Goal: Transaction & Acquisition: Purchase product/service

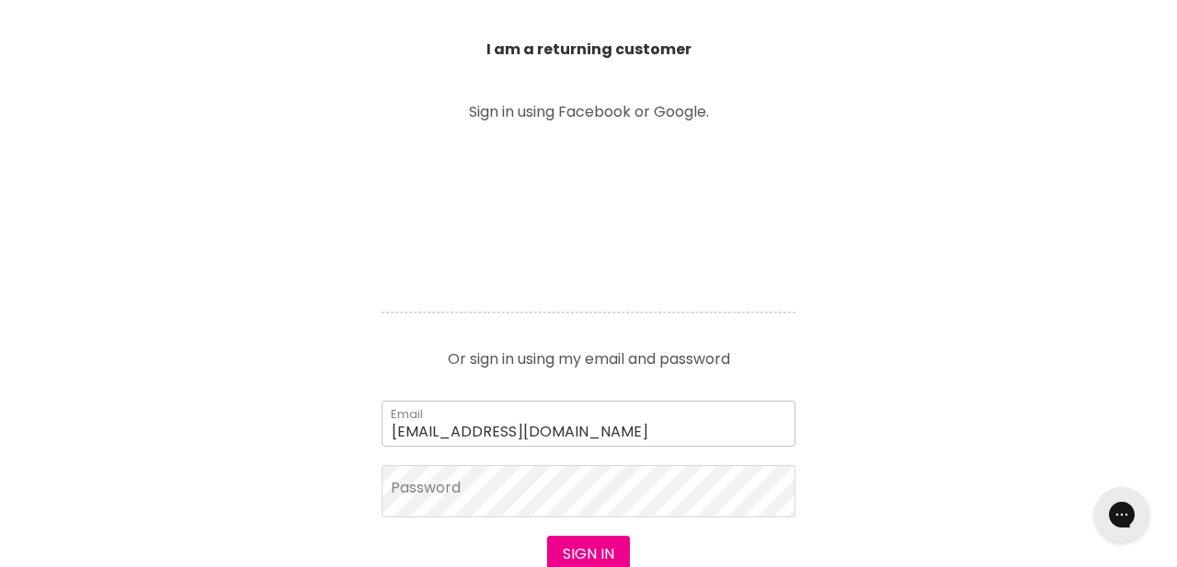
type input "[EMAIL_ADDRESS][DOMAIN_NAME]"
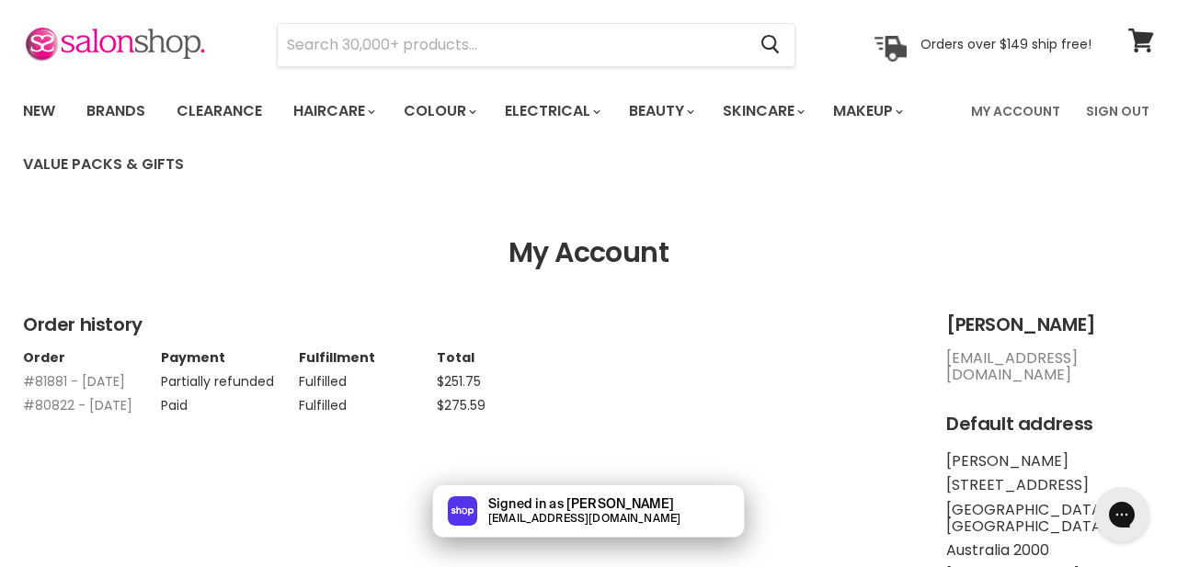
scroll to position [64, 0]
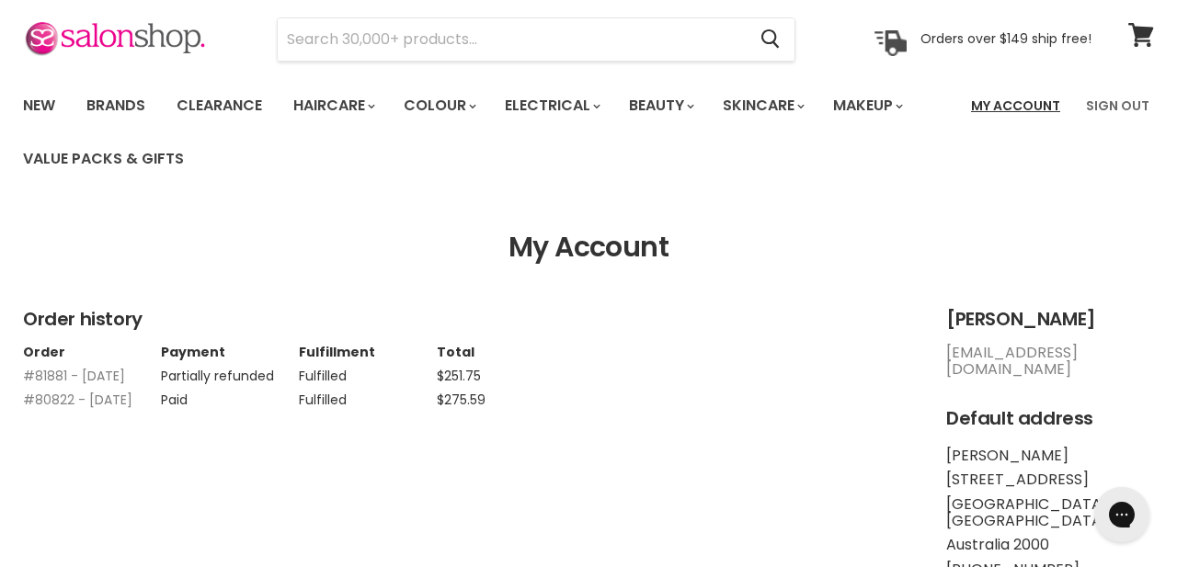
click at [1026, 105] on link "My Account" at bounding box center [1015, 105] width 111 height 39
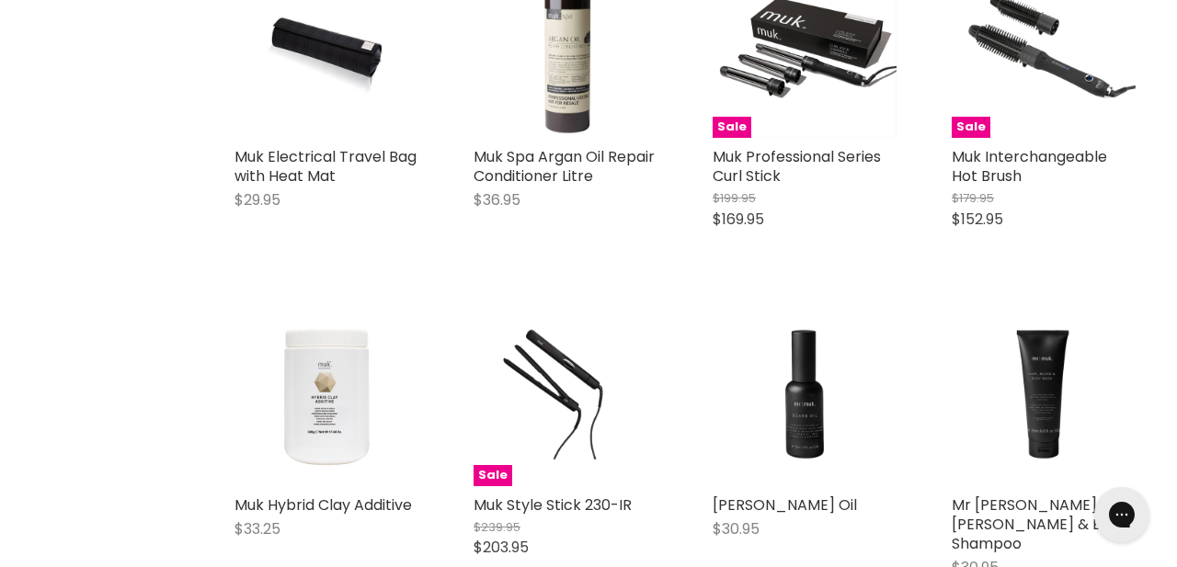
scroll to position [995, 1]
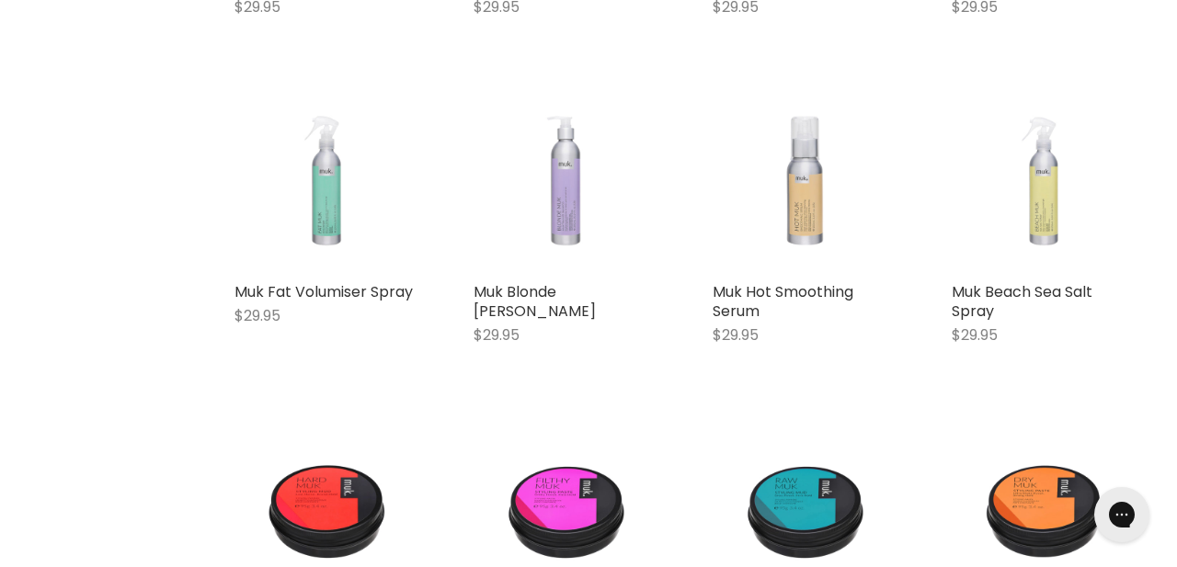
scroll to position [3124, 0]
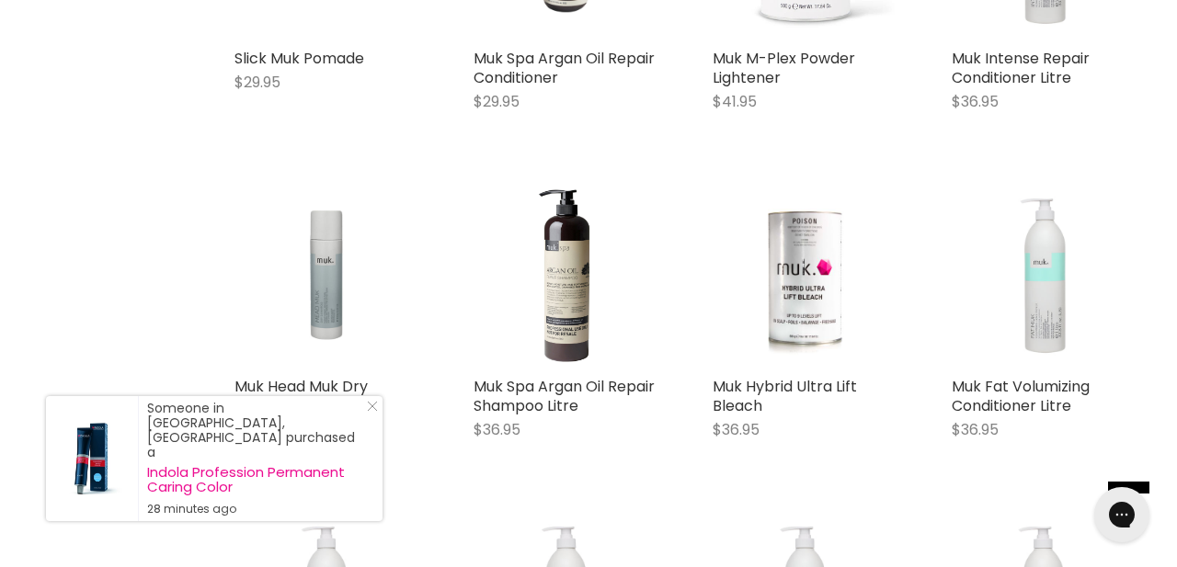
scroll to position [3988, 0]
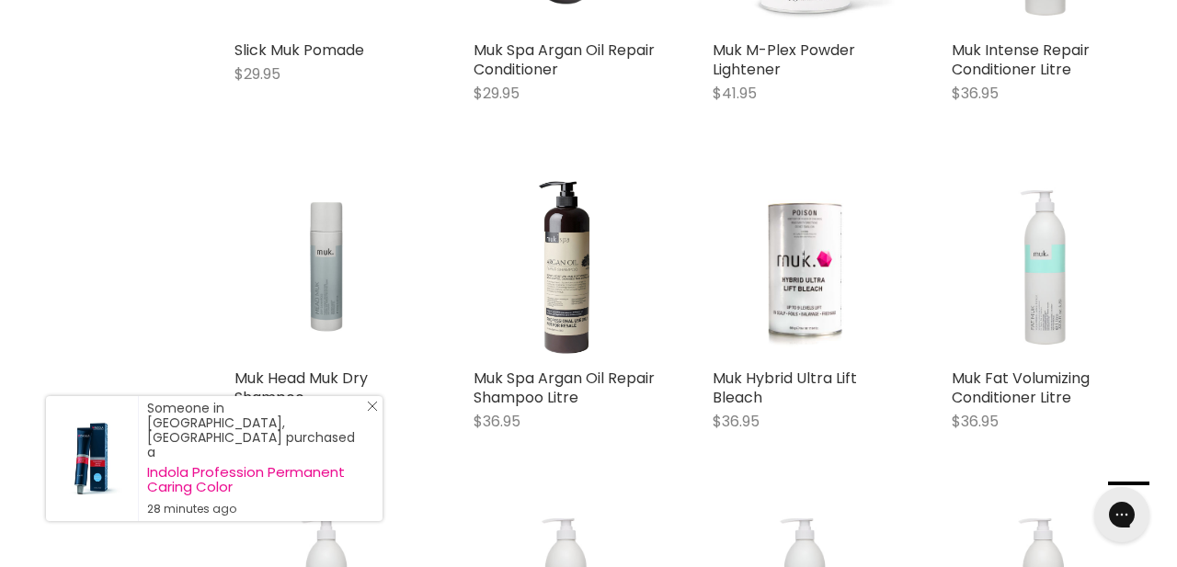
click at [371, 412] on icon "Close Icon" at bounding box center [372, 406] width 11 height 11
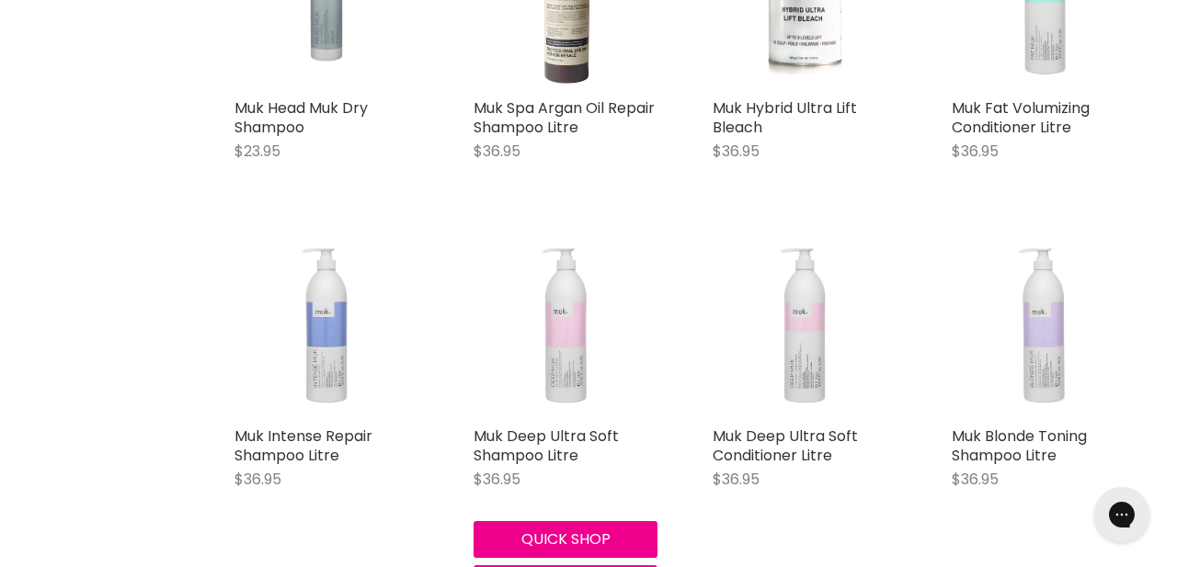
scroll to position [4260, 0]
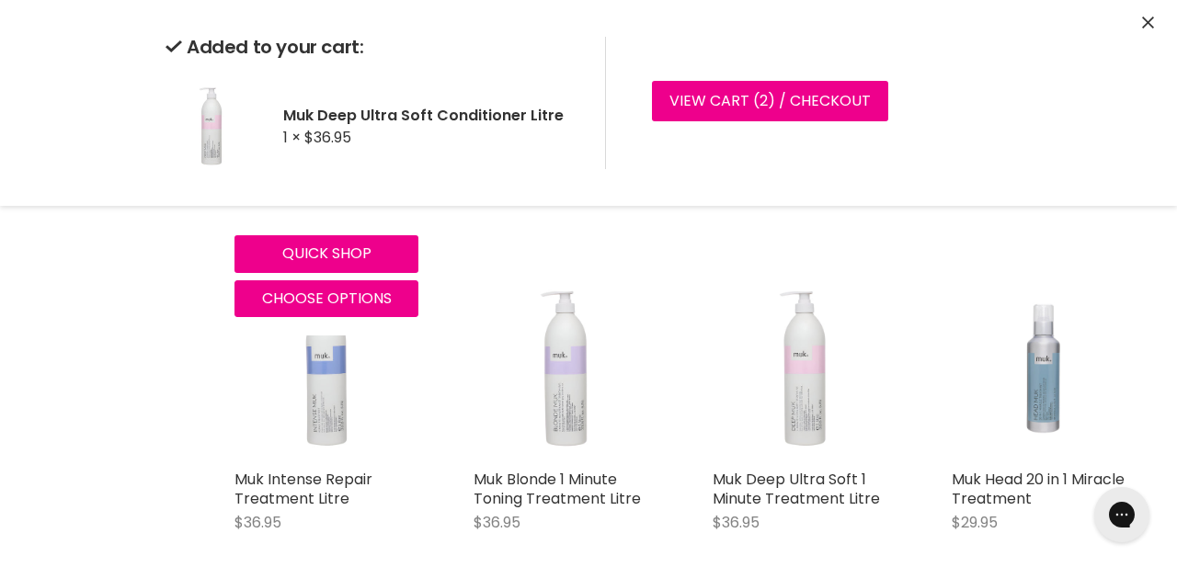
scroll to position [5844, 0]
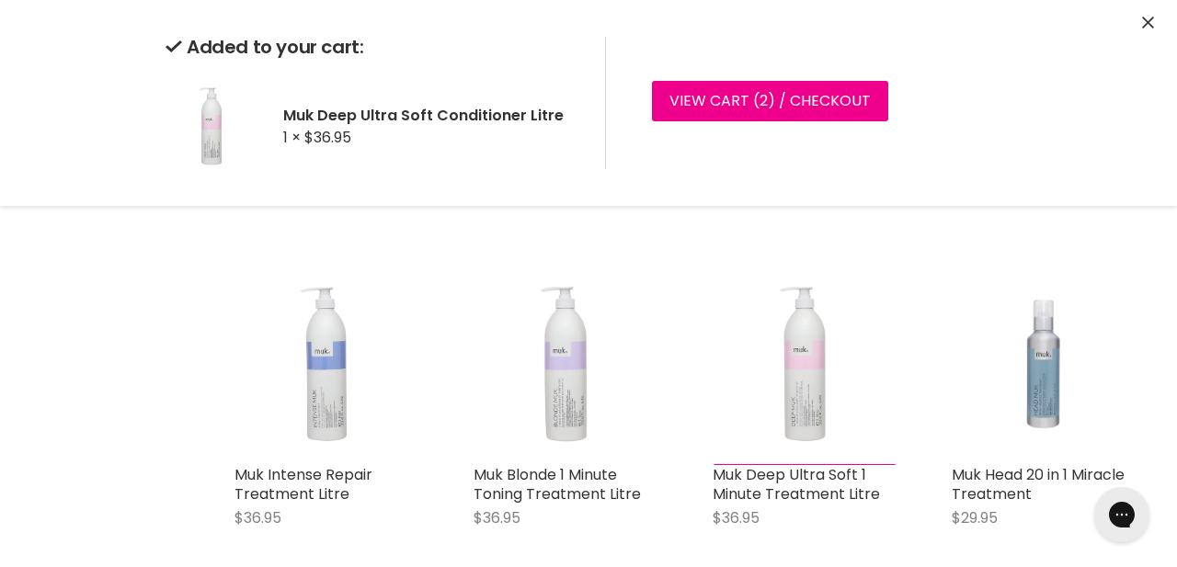
click at [786, 536] on button "Add to cart" at bounding box center [805, 527] width 184 height 37
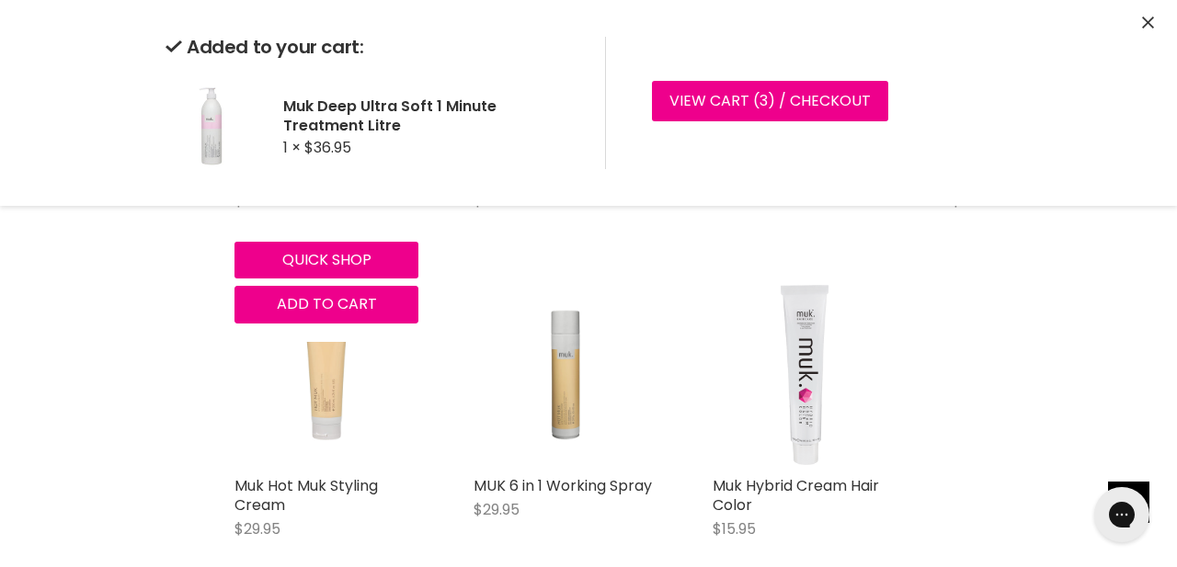
scroll to position [7159, 0]
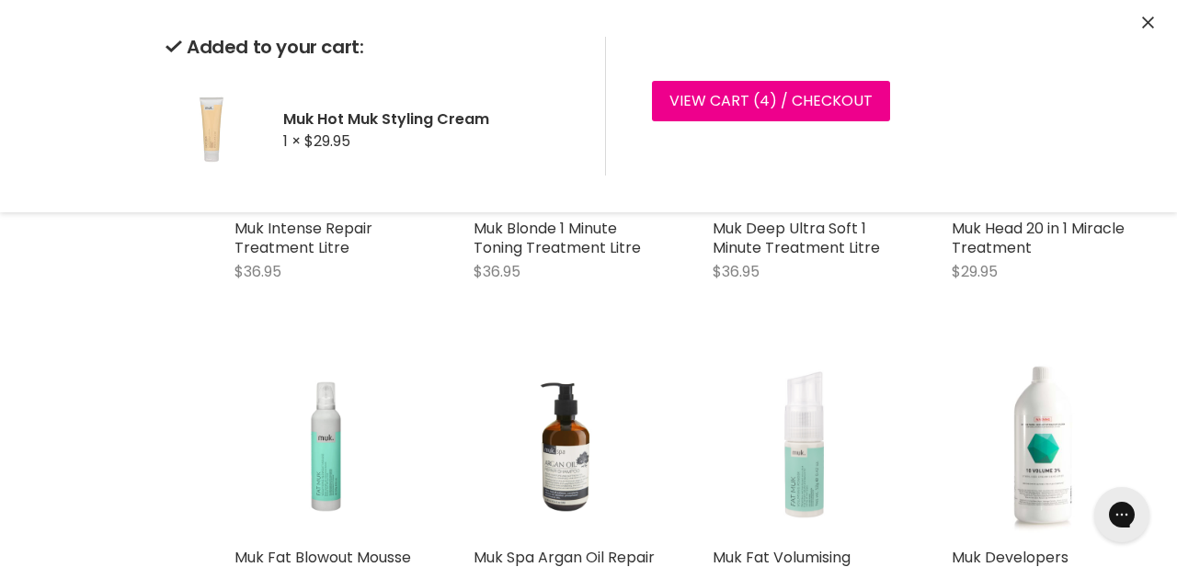
scroll to position [6088, 0]
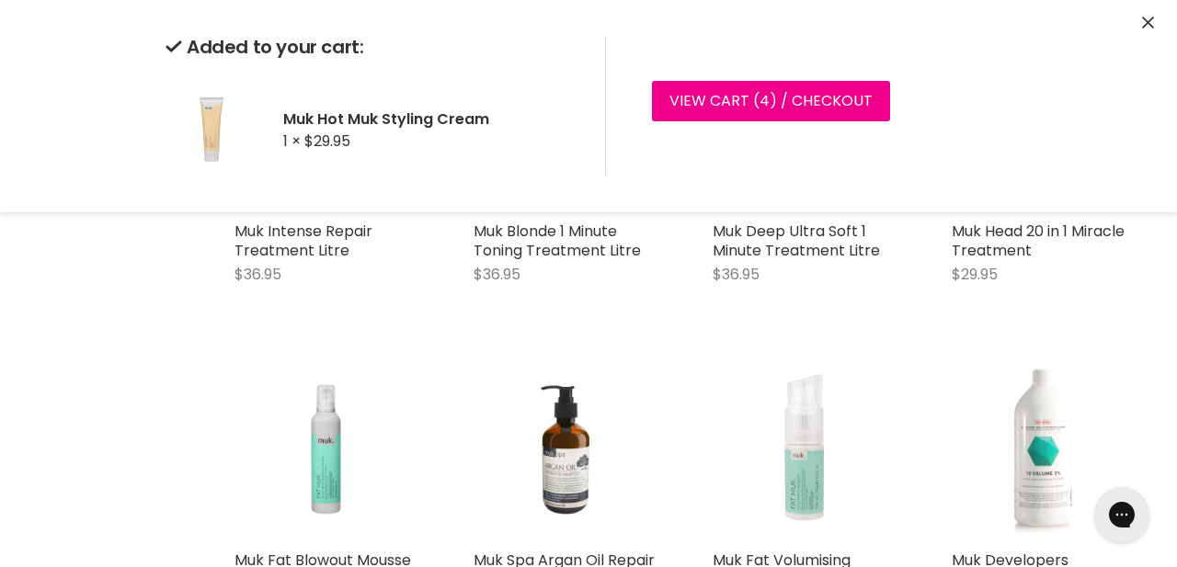
click at [1027, 378] on img "Main content" at bounding box center [1043, 450] width 122 height 184
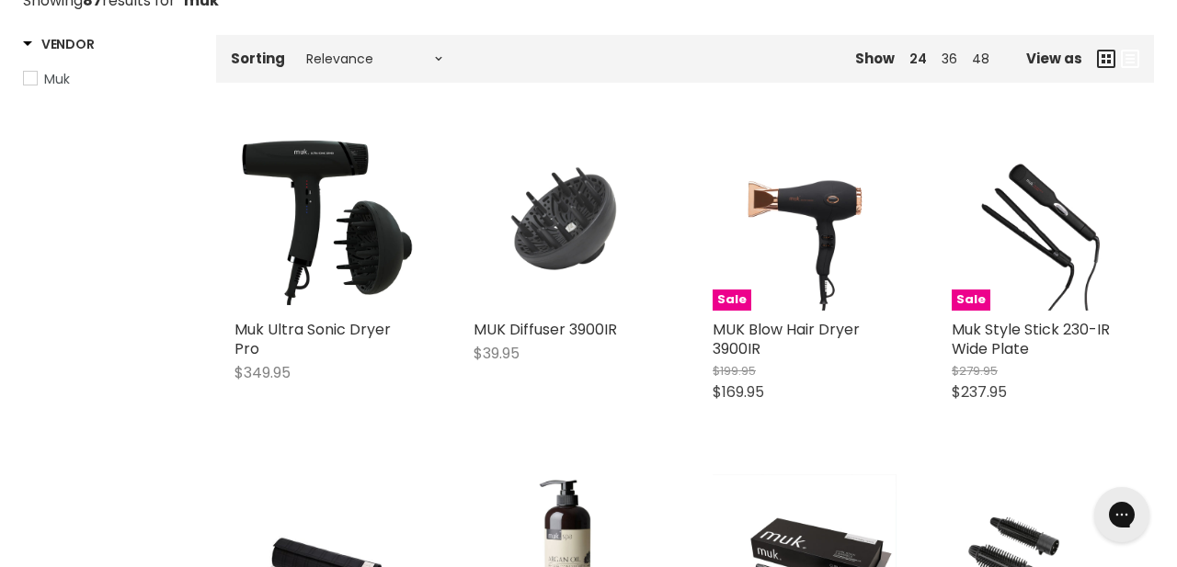
scroll to position [272, 0]
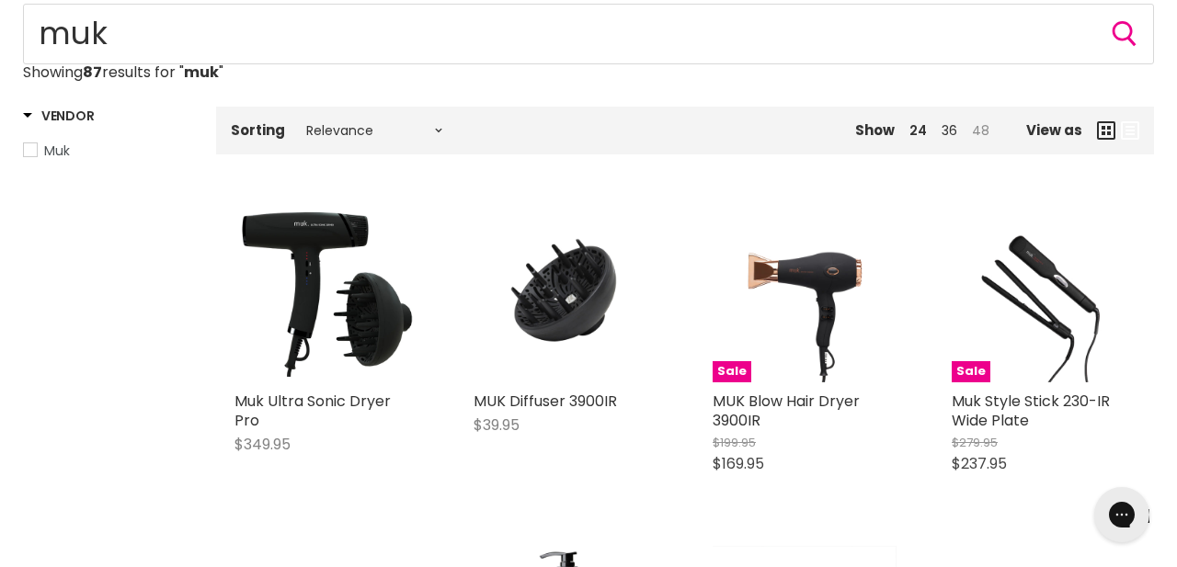
click at [990, 132] on link "48" at bounding box center [980, 130] width 17 height 18
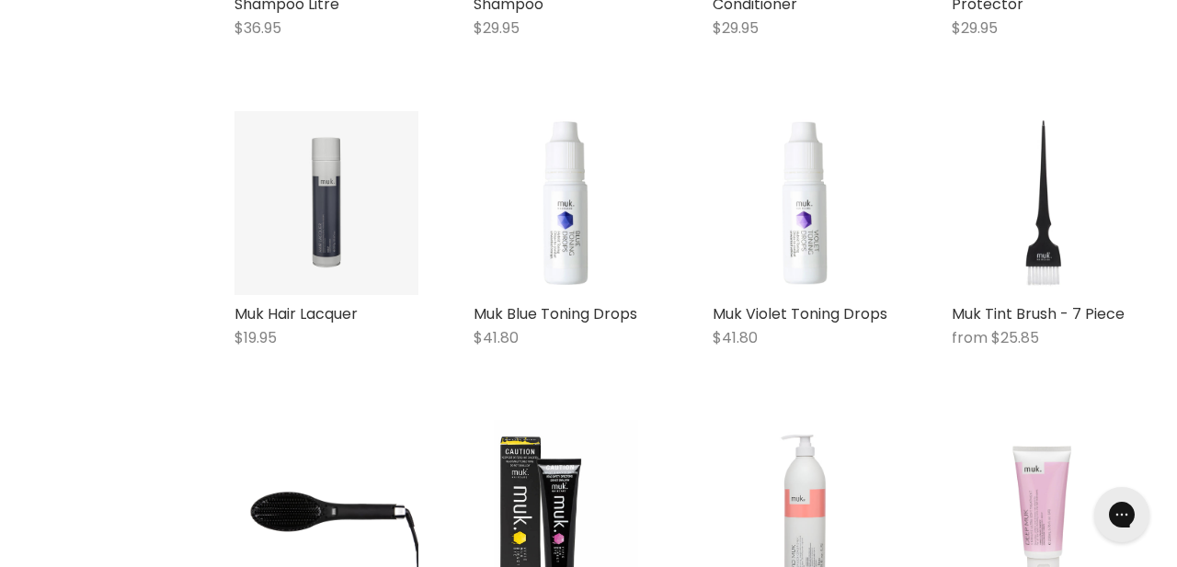
scroll to position [1058, 0]
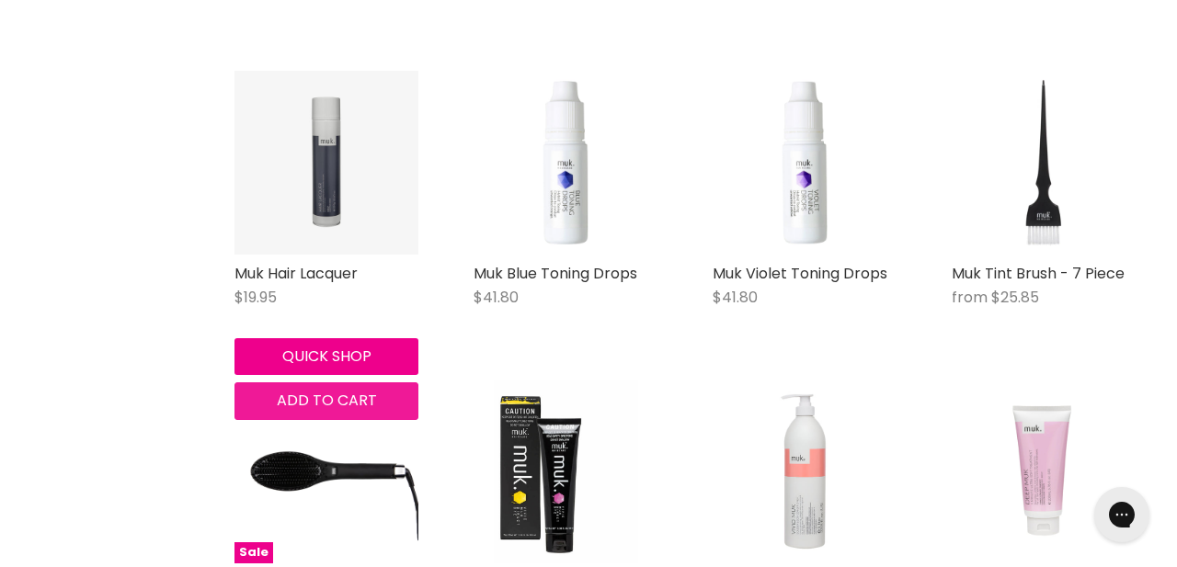
click at [349, 402] on span "Add to cart" at bounding box center [327, 400] width 100 height 21
click at [382, 397] on button "Add to cart" at bounding box center [327, 401] width 184 height 37
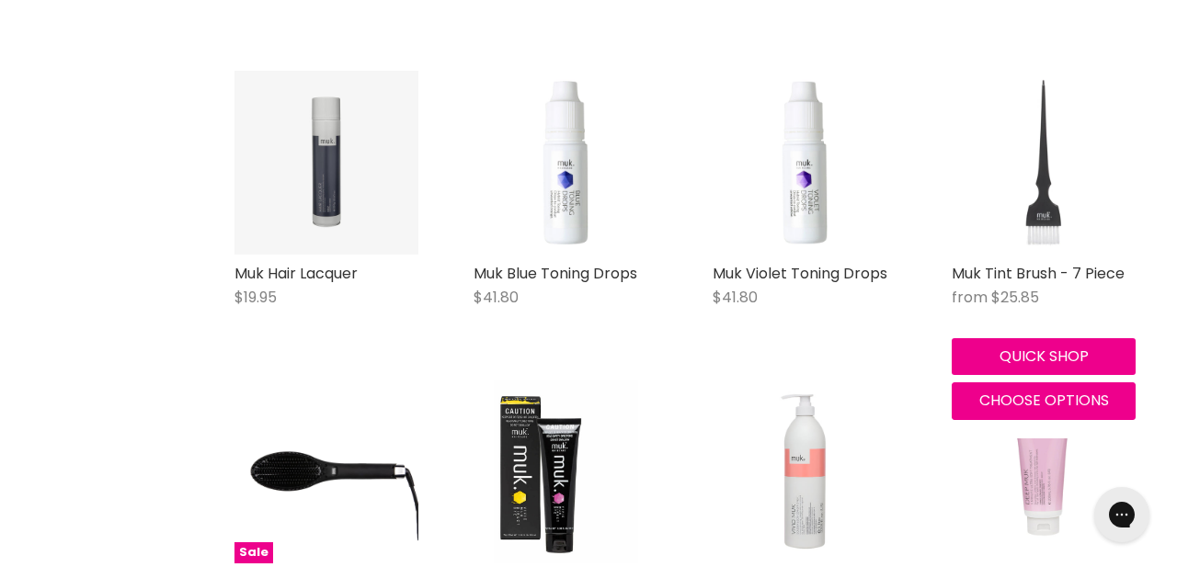
click at [1030, 225] on img "Main content" at bounding box center [1044, 163] width 184 height 184
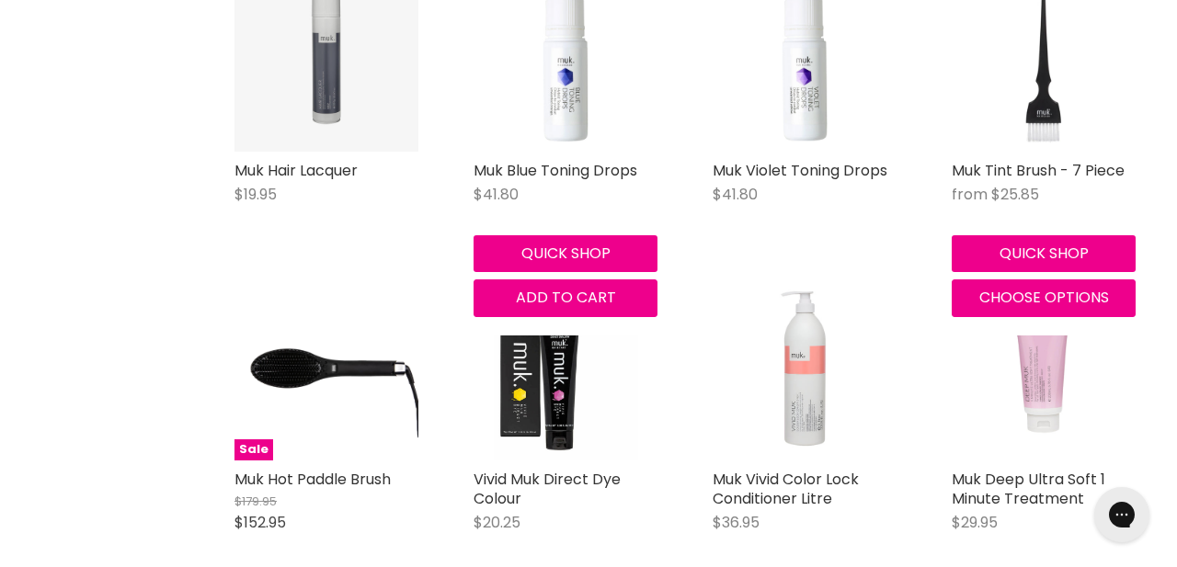
scroll to position [1164, 0]
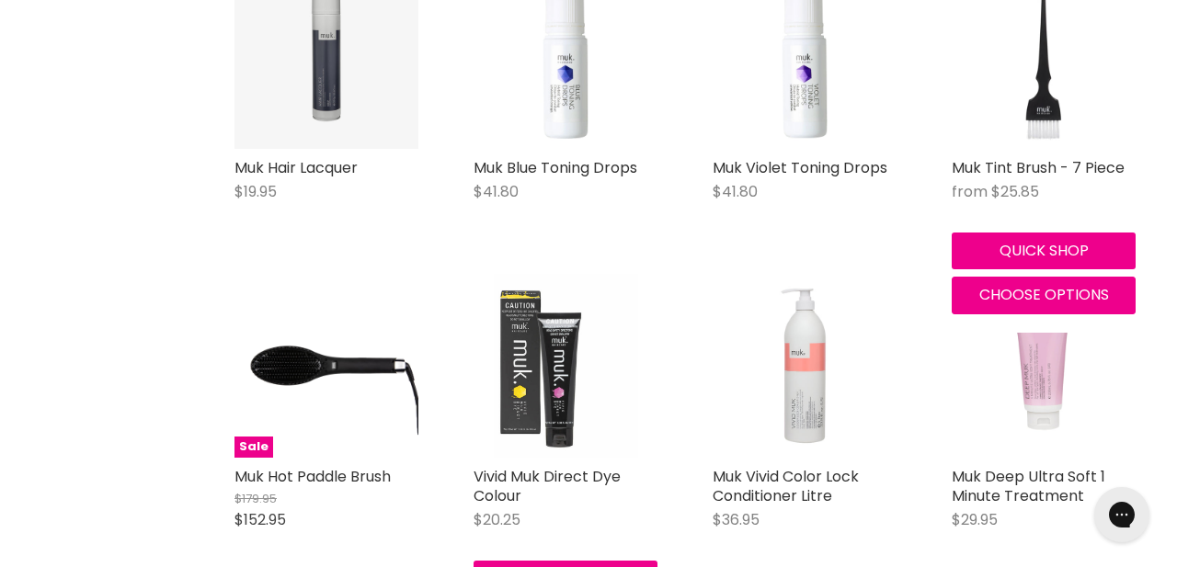
click at [571, 367] on img "Main content" at bounding box center [565, 366] width 143 height 184
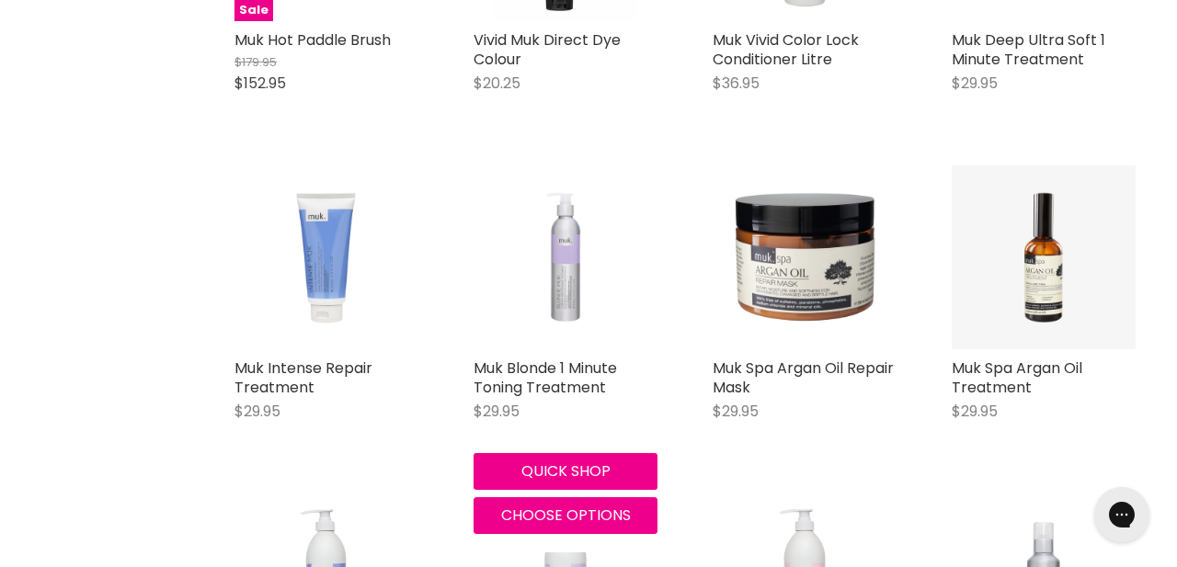
scroll to position [1652, 0]
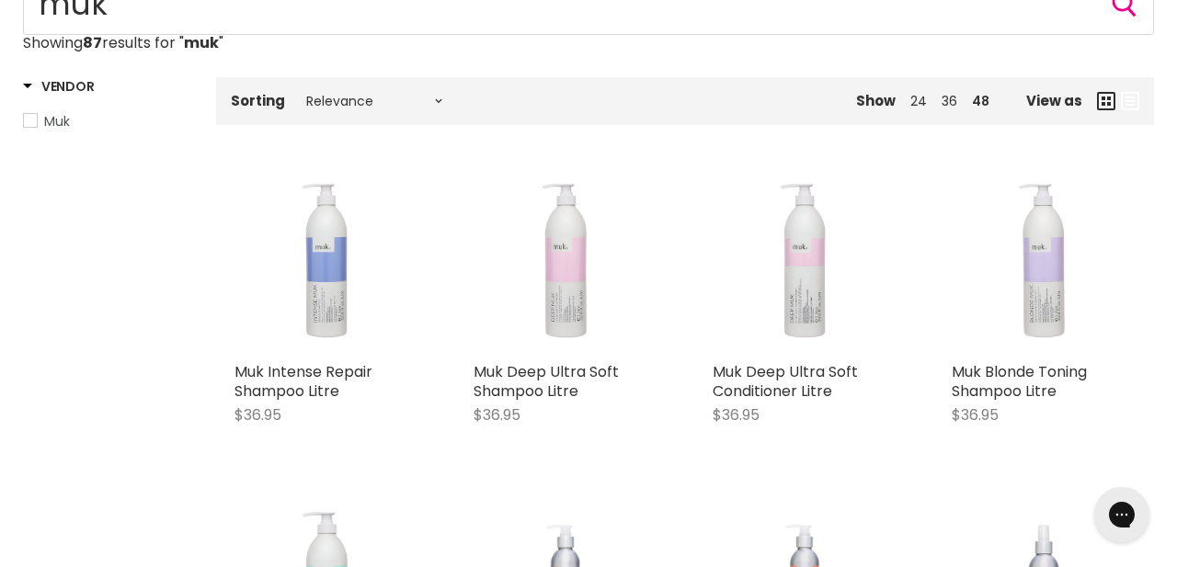
scroll to position [218, 0]
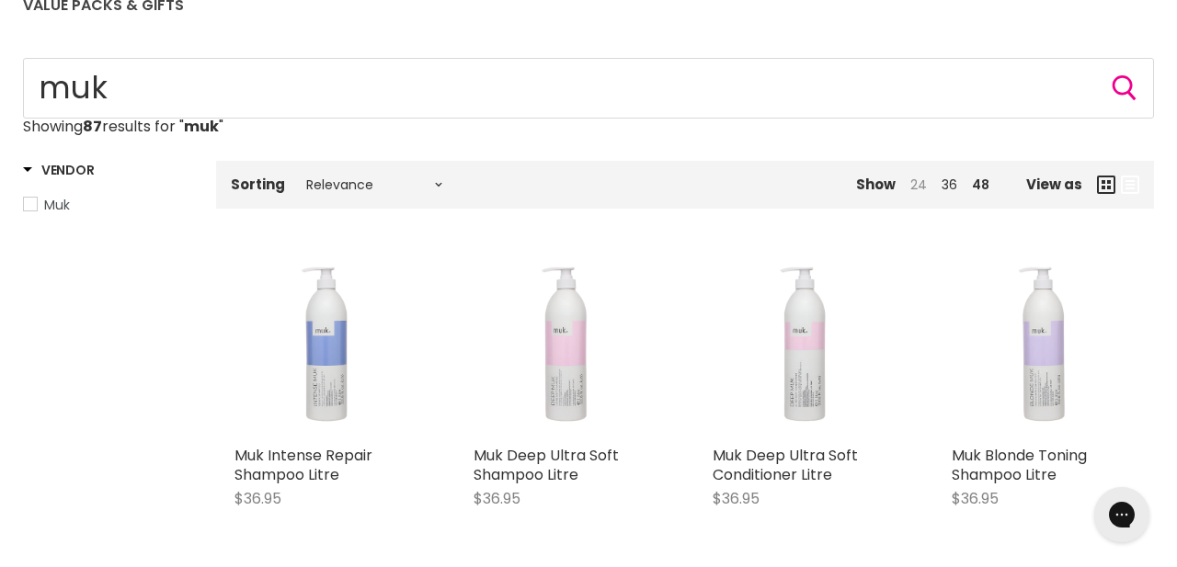
click at [923, 182] on link "24" at bounding box center [919, 185] width 17 height 18
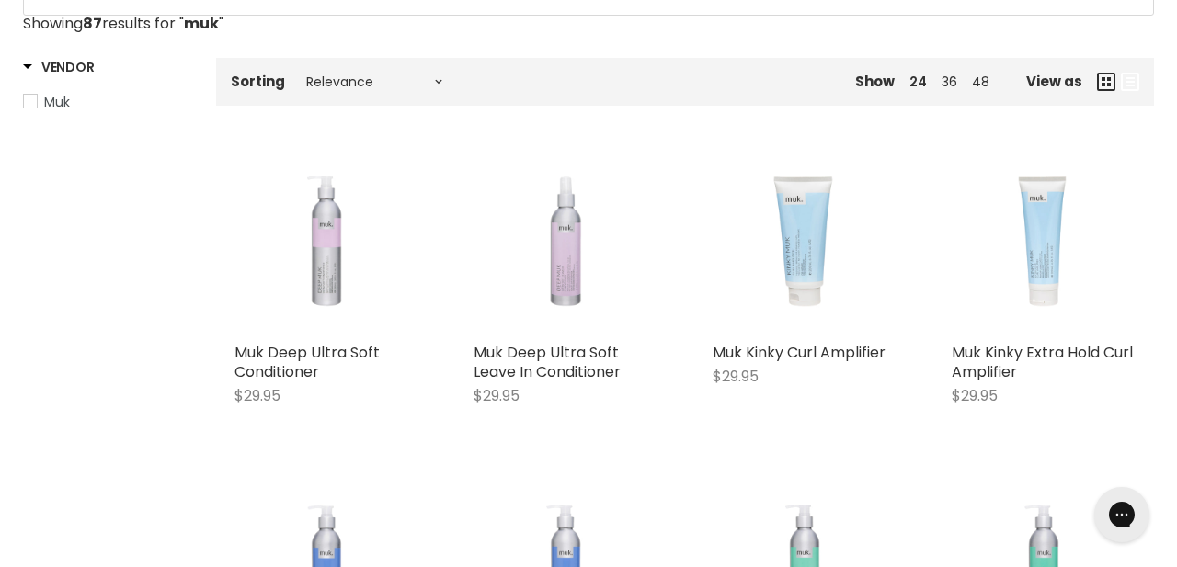
scroll to position [323, 0]
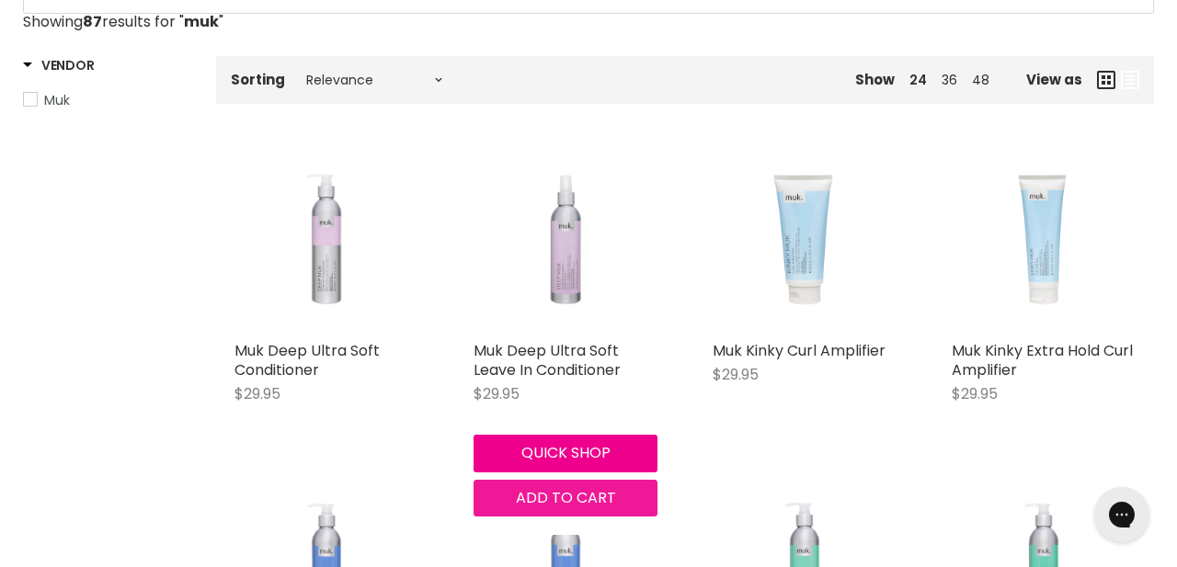
click at [573, 496] on span "Add to cart" at bounding box center [566, 497] width 100 height 21
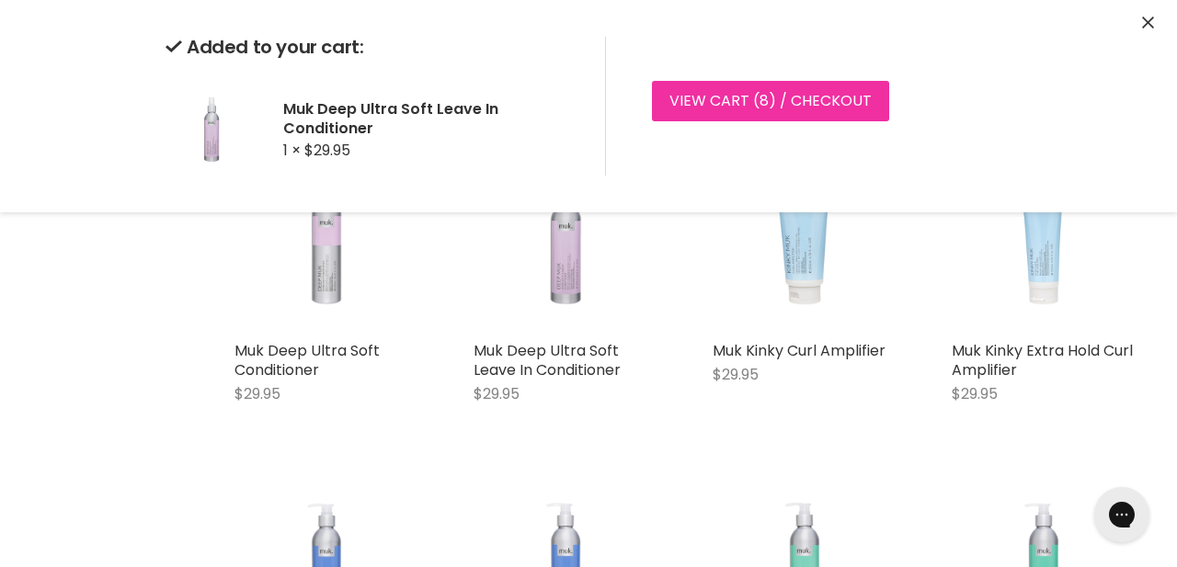
click at [814, 99] on link "View cart ( 8 ) / Checkout" at bounding box center [770, 101] width 237 height 40
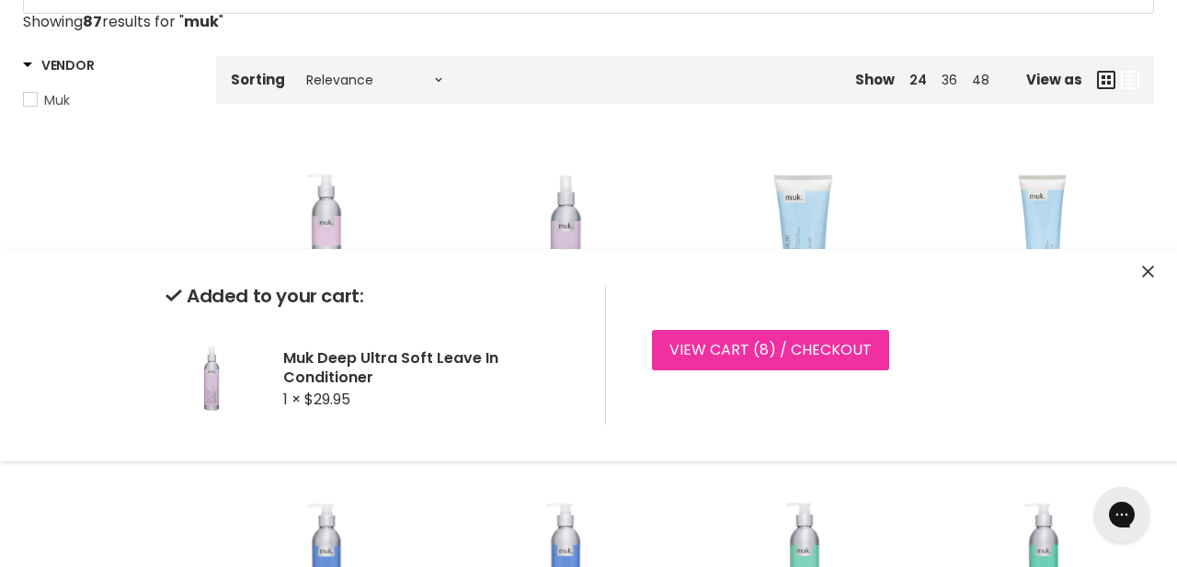
scroll to position [0, 0]
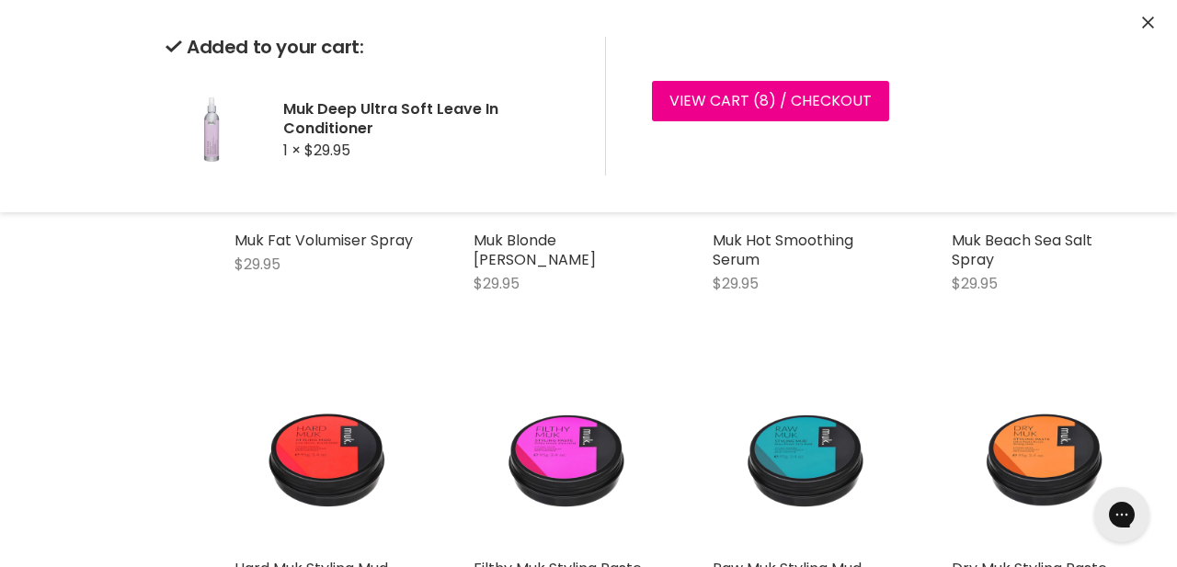
click at [195, 381] on div "Home Search results for “muk” (87) muk Showing 87 results for " muk " Vendor Mu…" at bounding box center [588, 241] width 1177 height 2112
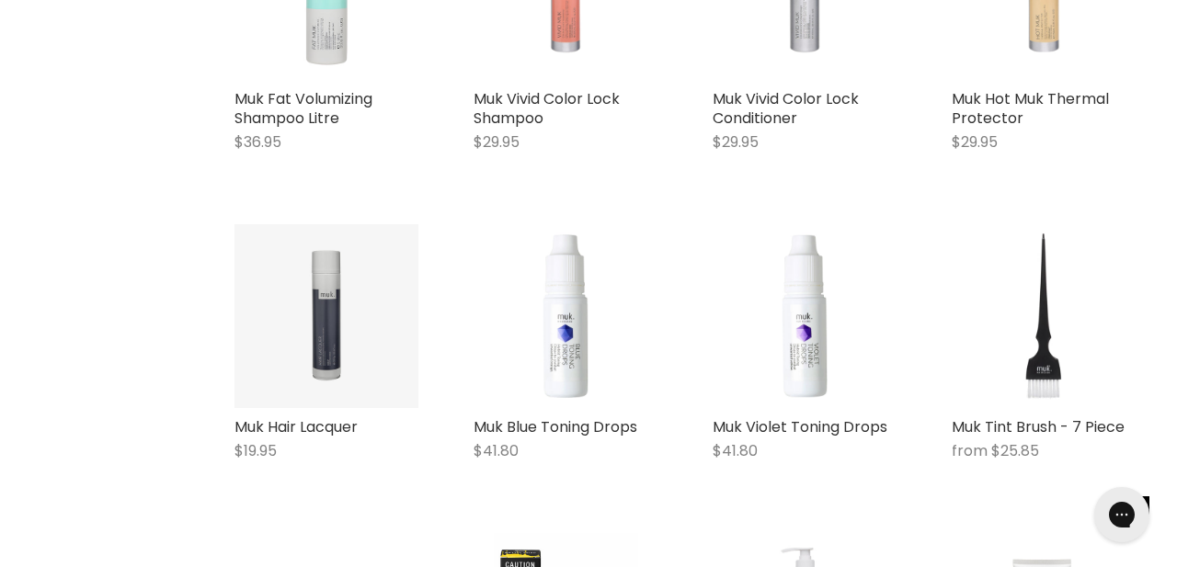
scroll to position [2926, 0]
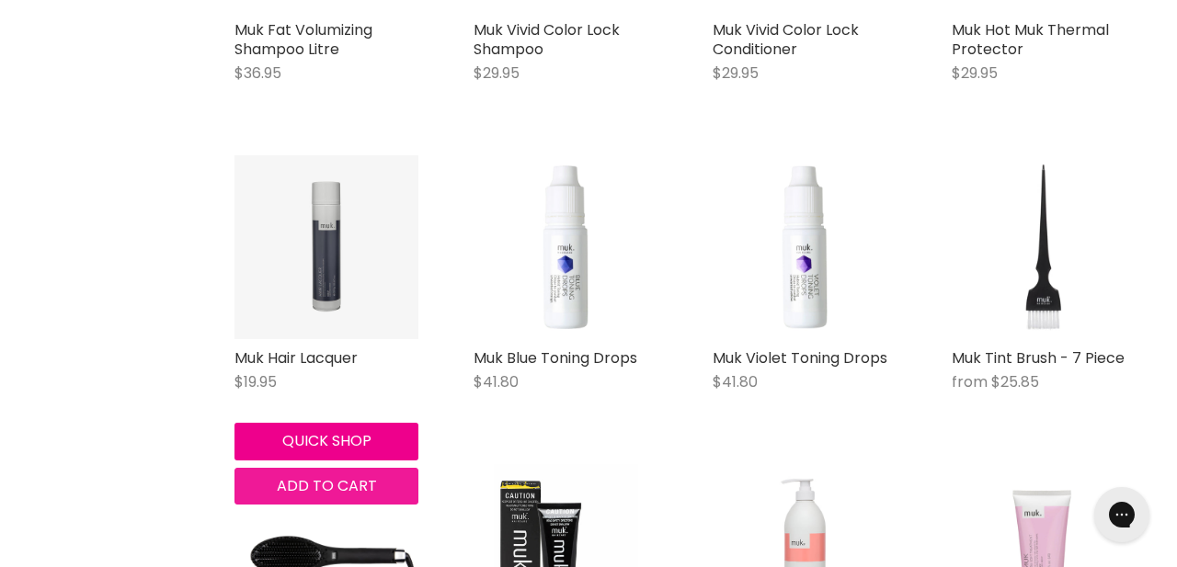
click at [346, 481] on span "Add to cart" at bounding box center [327, 486] width 100 height 21
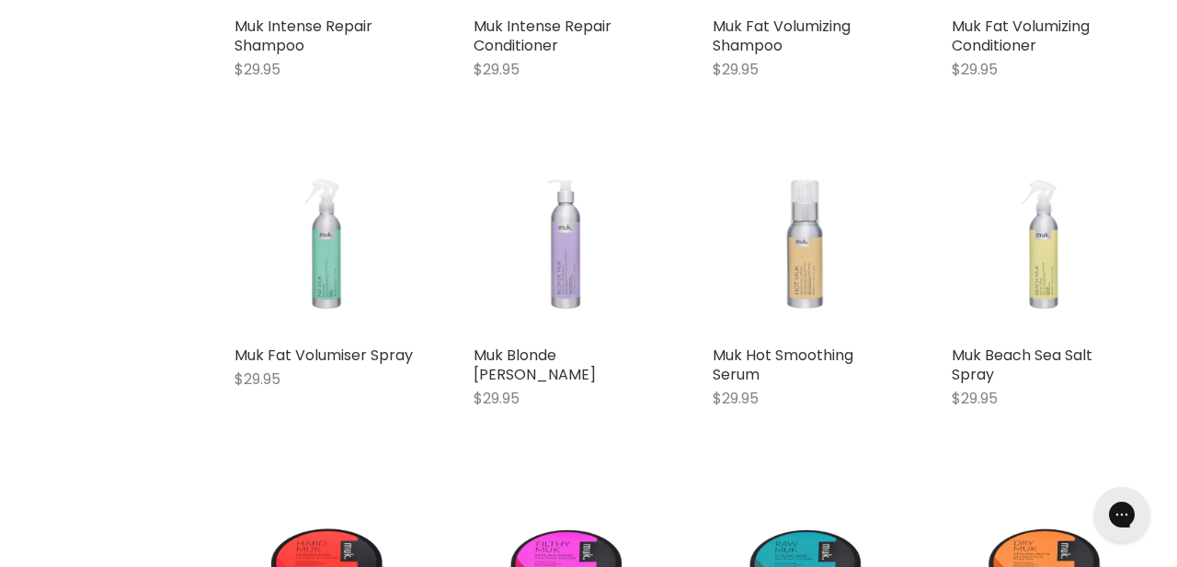
scroll to position [973, 0]
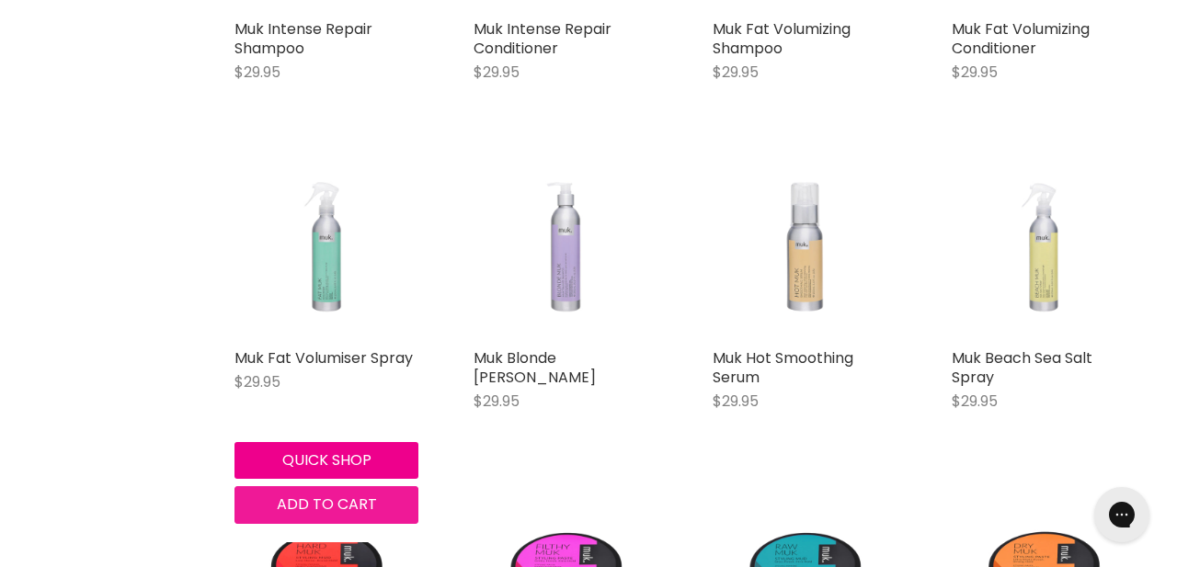
click at [339, 506] on span "Add to cart" at bounding box center [327, 504] width 100 height 21
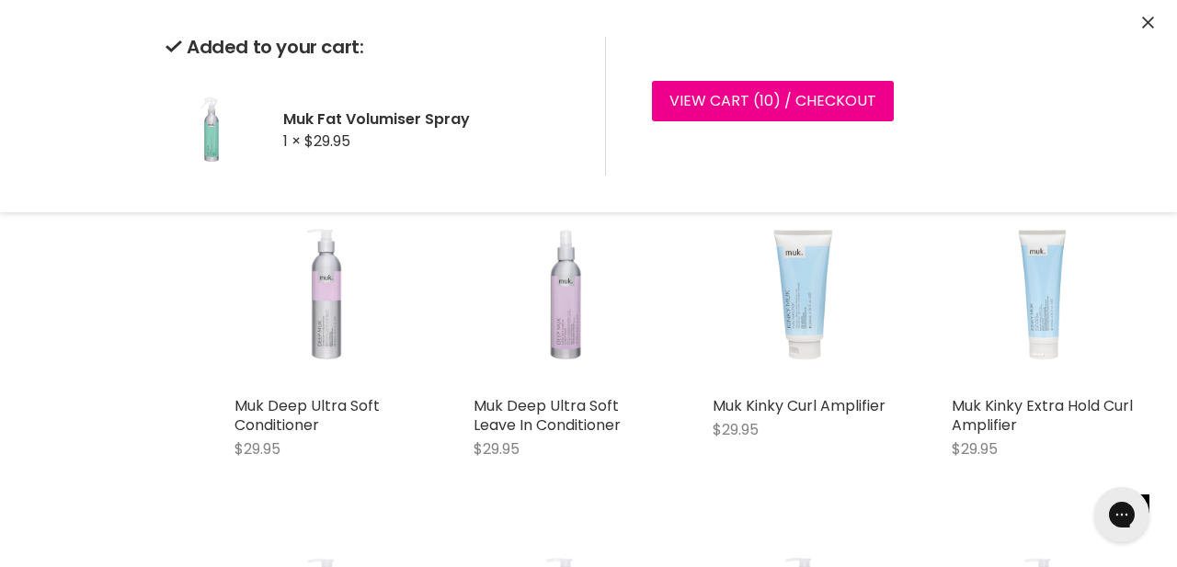
scroll to position [191, 0]
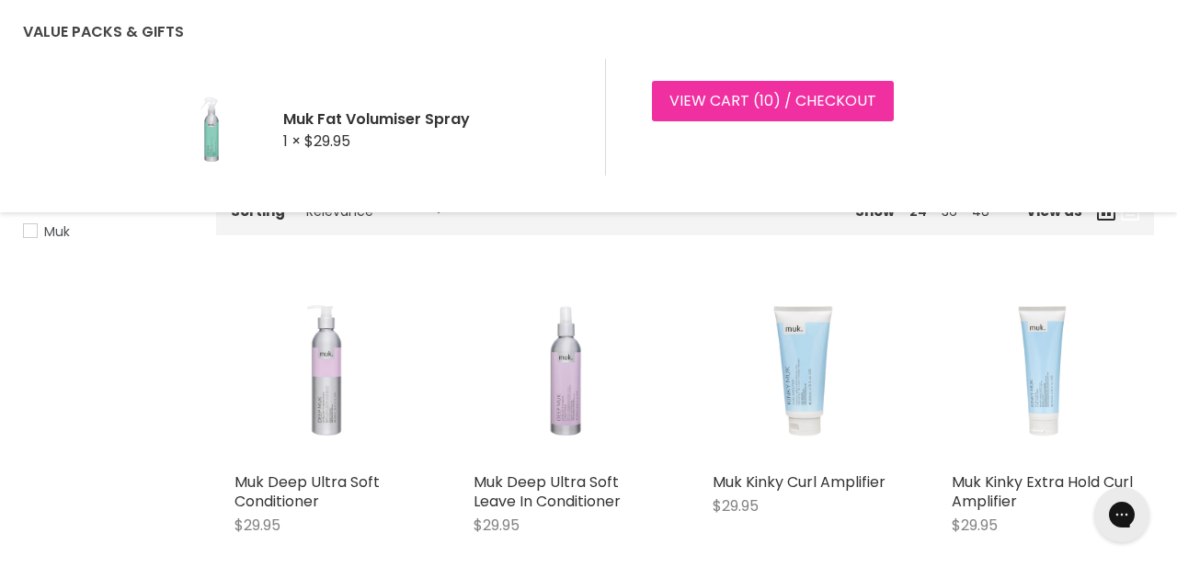
click at [796, 100] on link "View cart ( 10 ) / Checkout" at bounding box center [773, 101] width 242 height 40
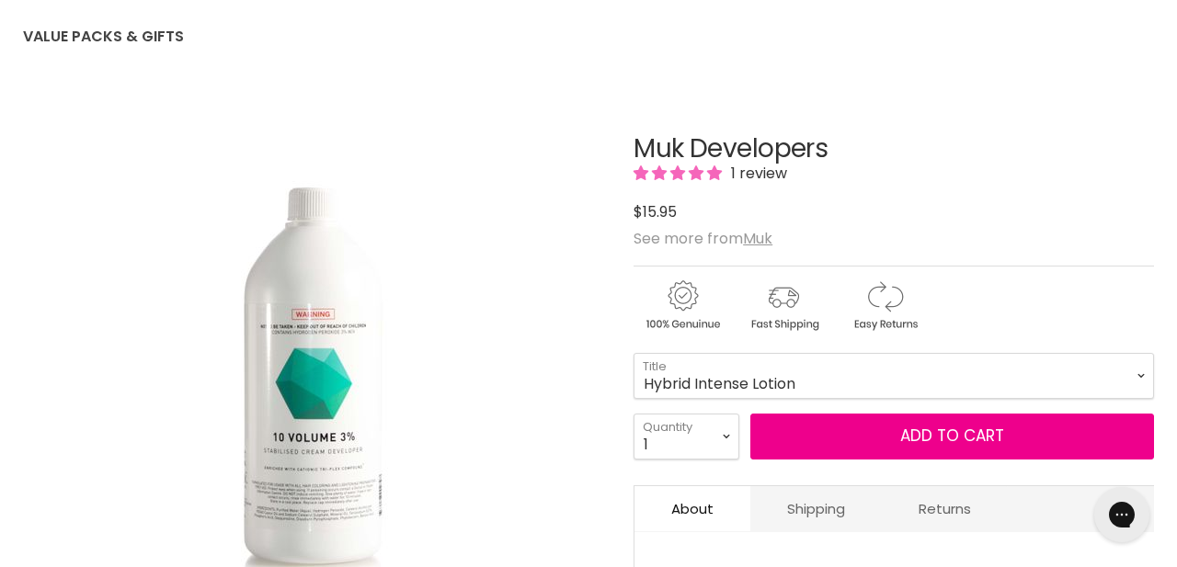
select select "Hybrid Intense Lotion"
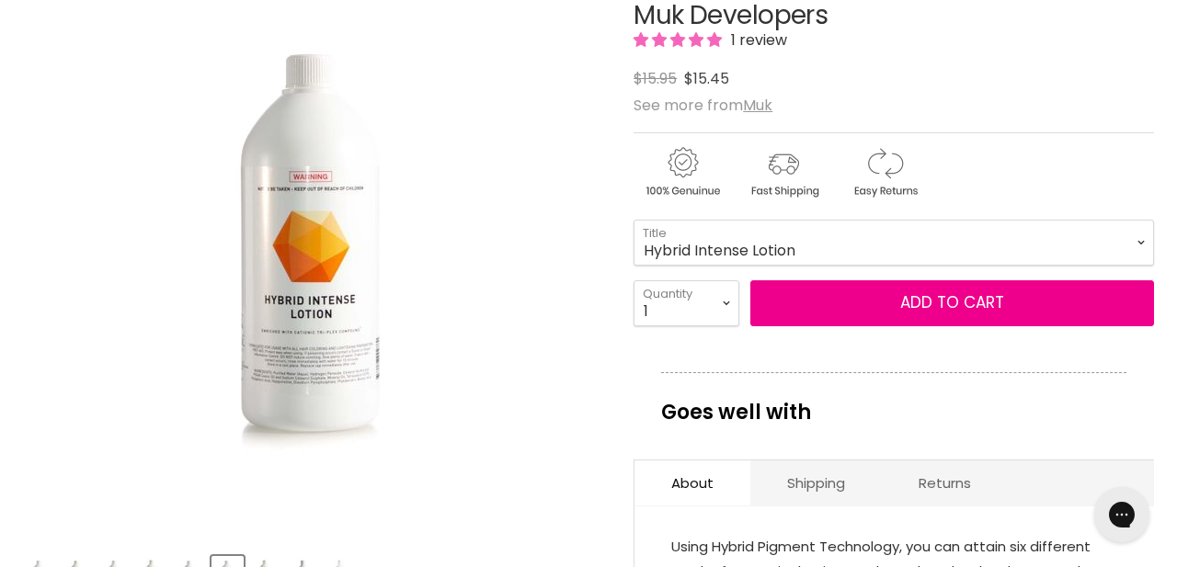
scroll to position [338, 0]
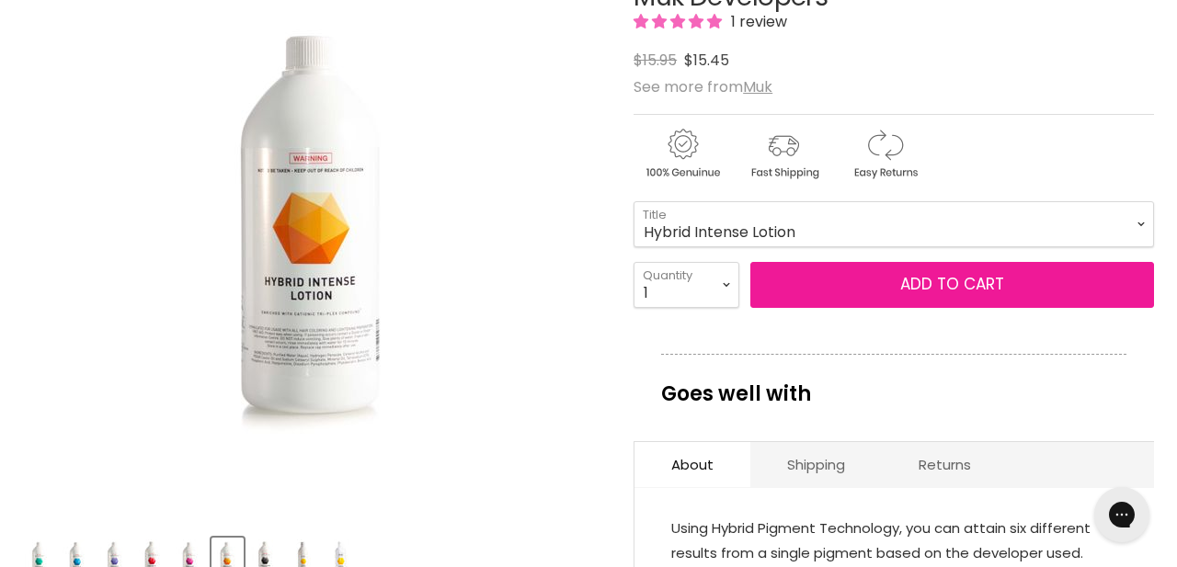
click at [891, 281] on button "Add to cart" at bounding box center [953, 285] width 404 height 46
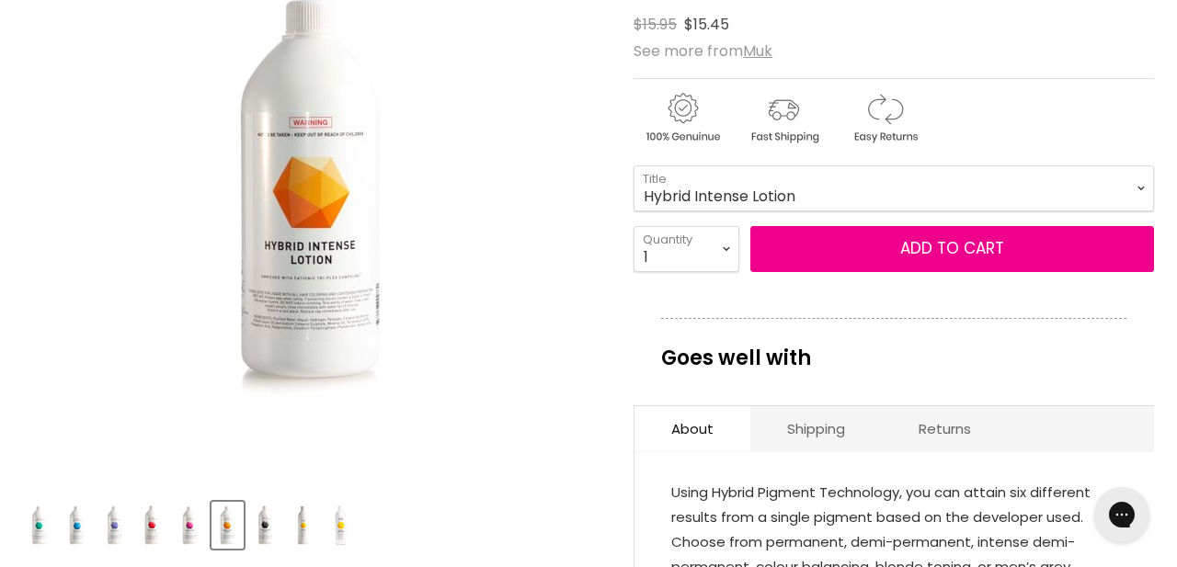
scroll to position [384, 0]
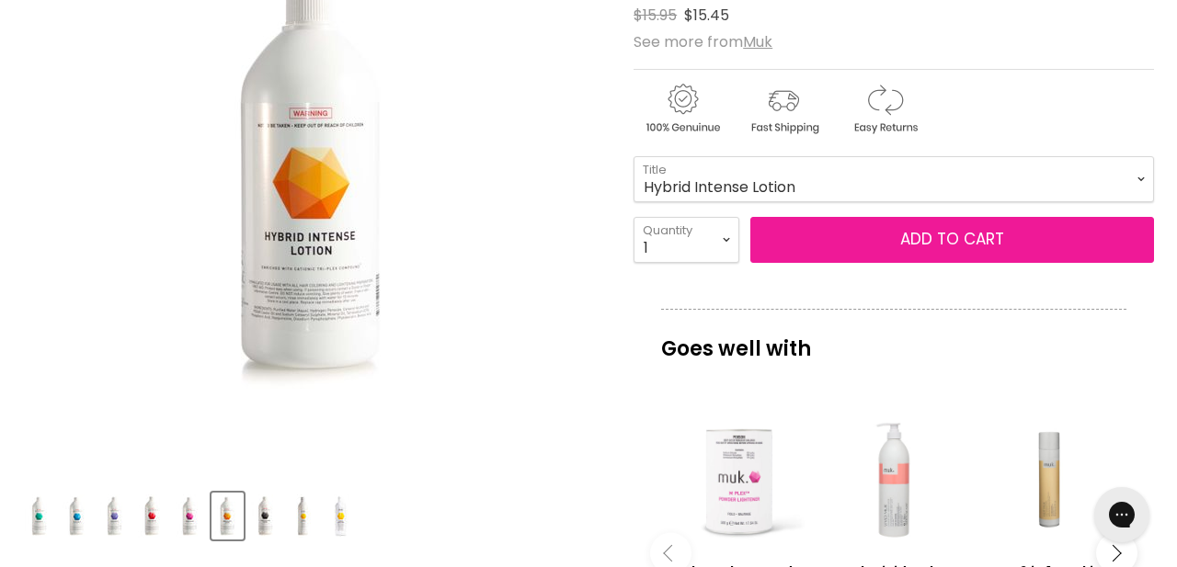
click at [834, 245] on button "Add to cart" at bounding box center [953, 240] width 404 height 46
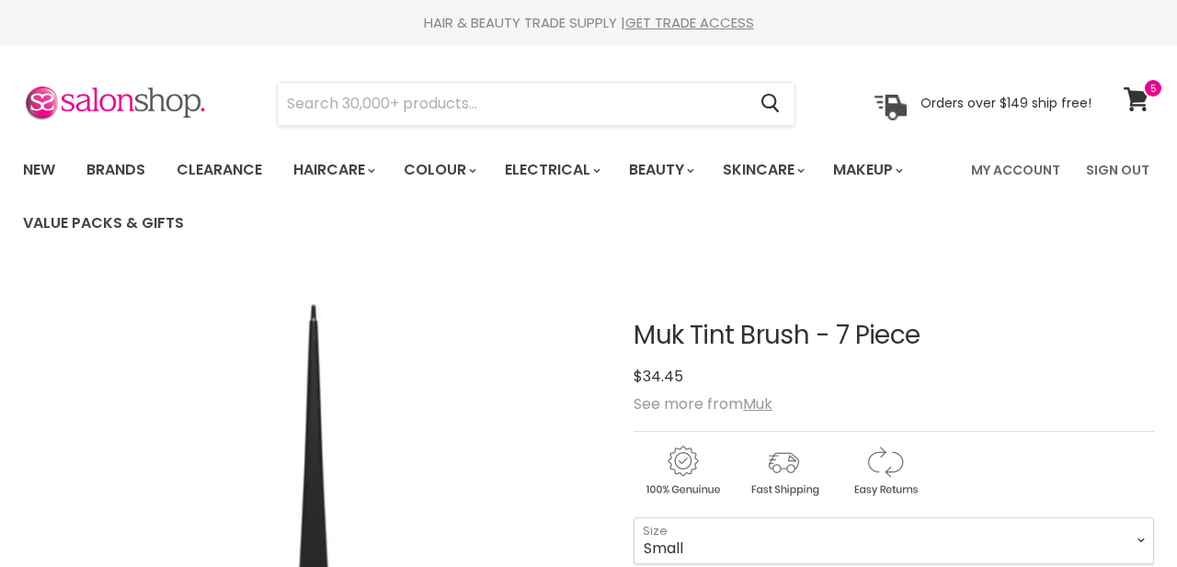
click at [1134, 99] on icon at bounding box center [1136, 99] width 25 height 24
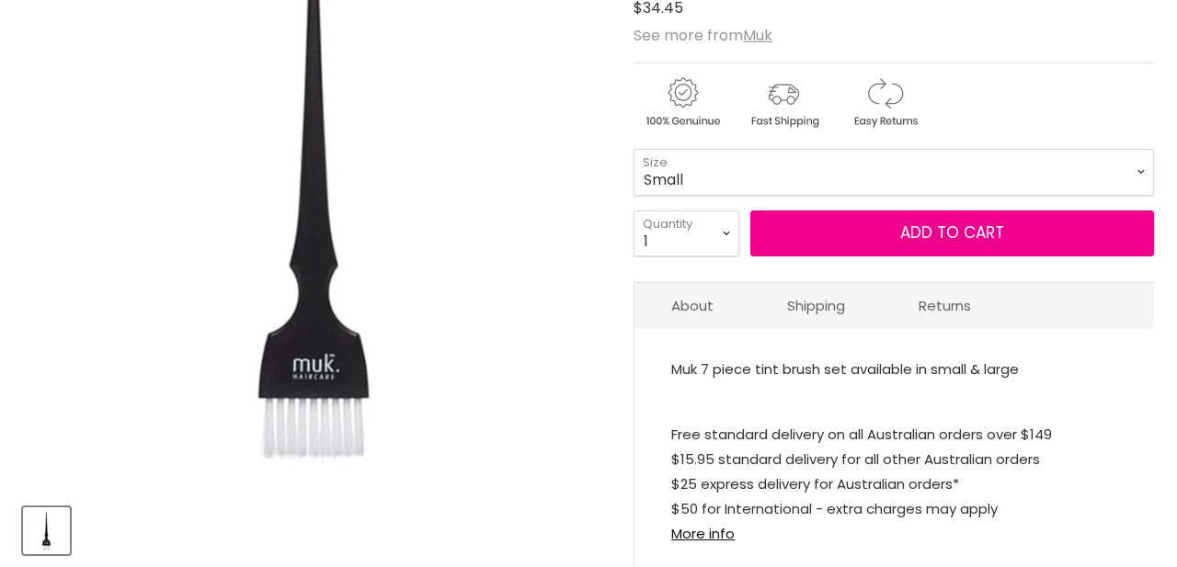
scroll to position [407, 0]
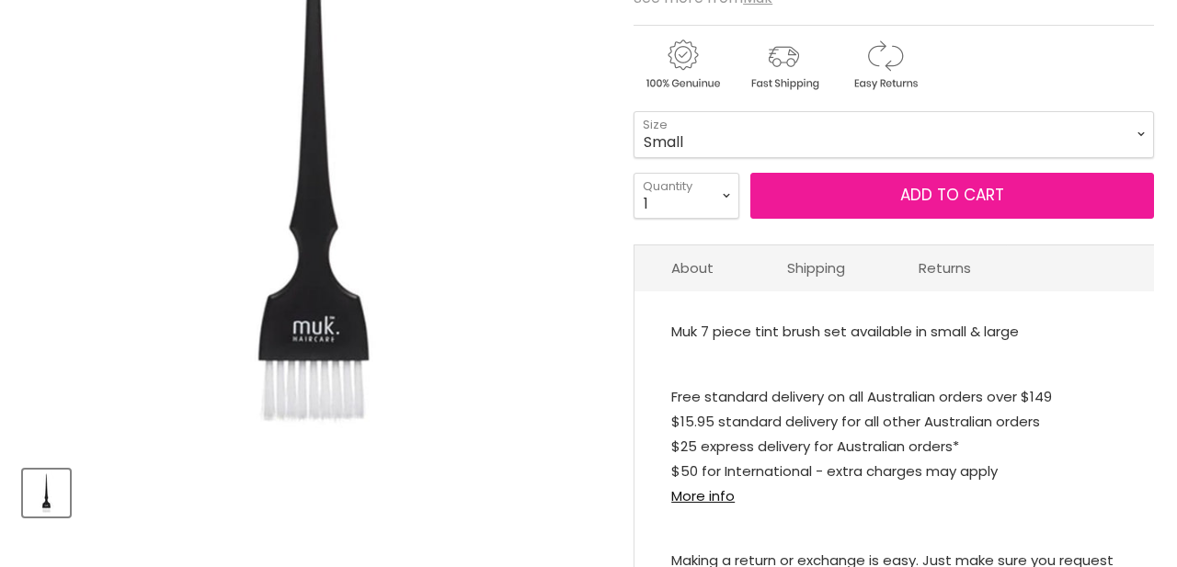
click at [882, 198] on button "Add to cart" at bounding box center [953, 196] width 404 height 46
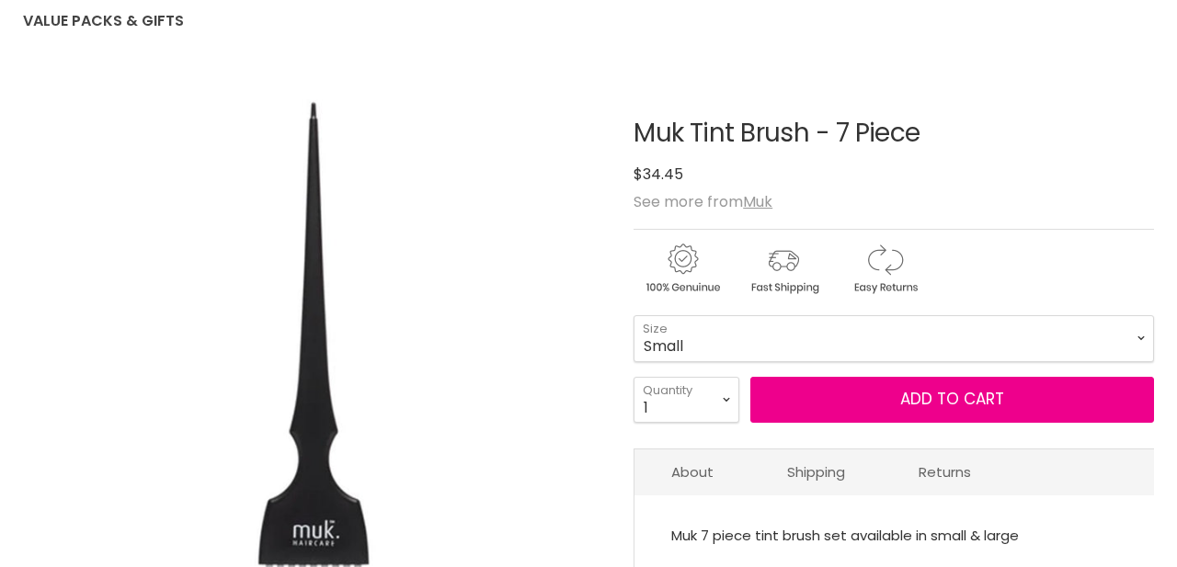
scroll to position [210, 0]
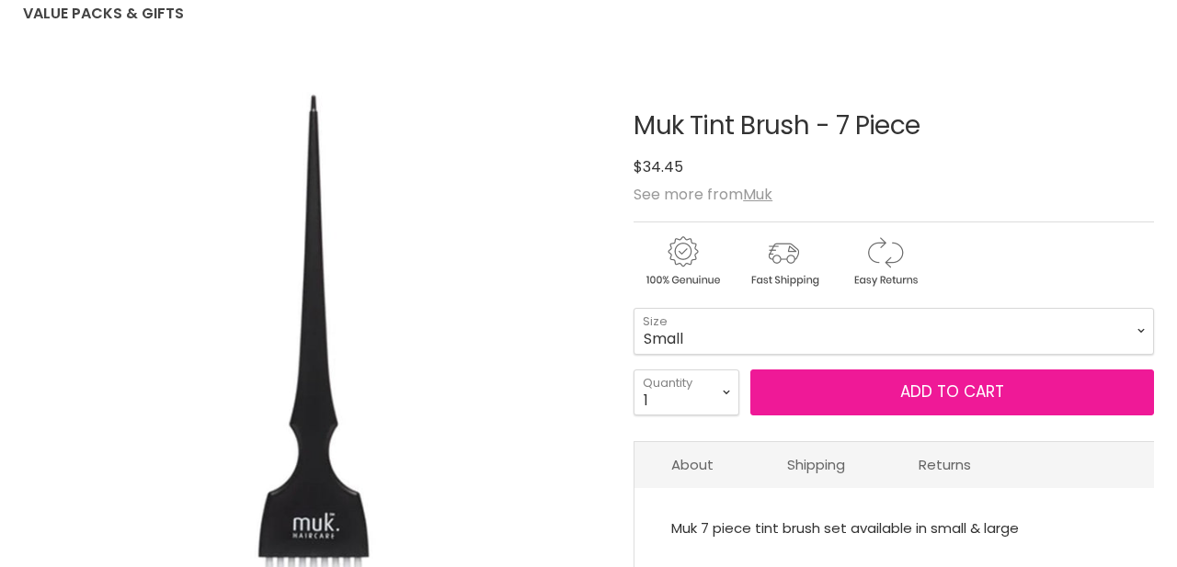
click at [847, 393] on button "Add to cart" at bounding box center [953, 393] width 404 height 46
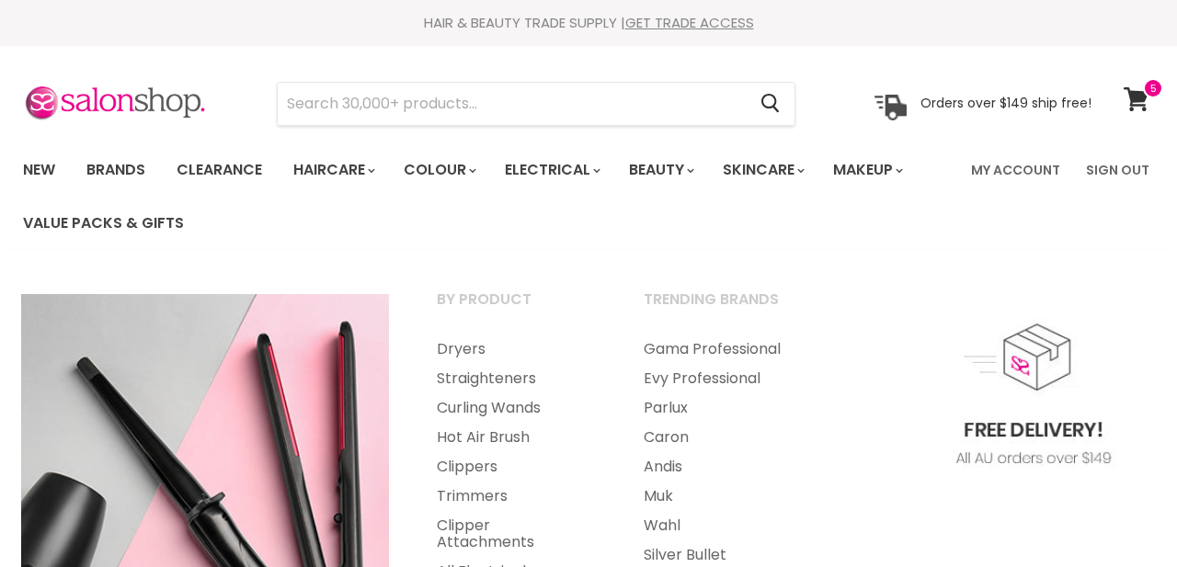
scroll to position [0, 0]
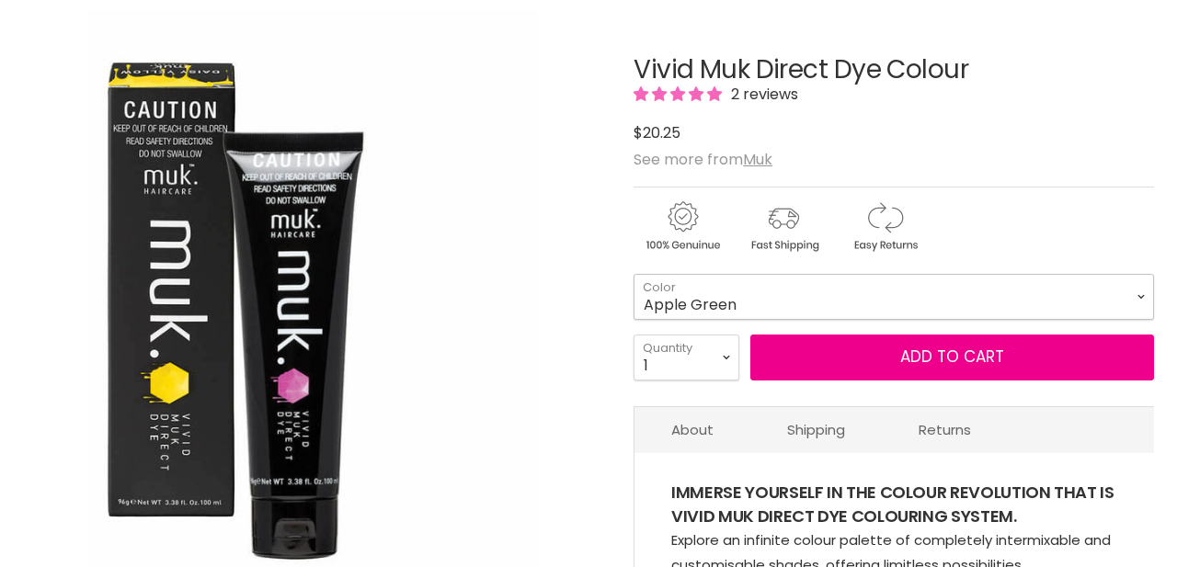
scroll to position [266, 0]
select select "Pastel Pink"
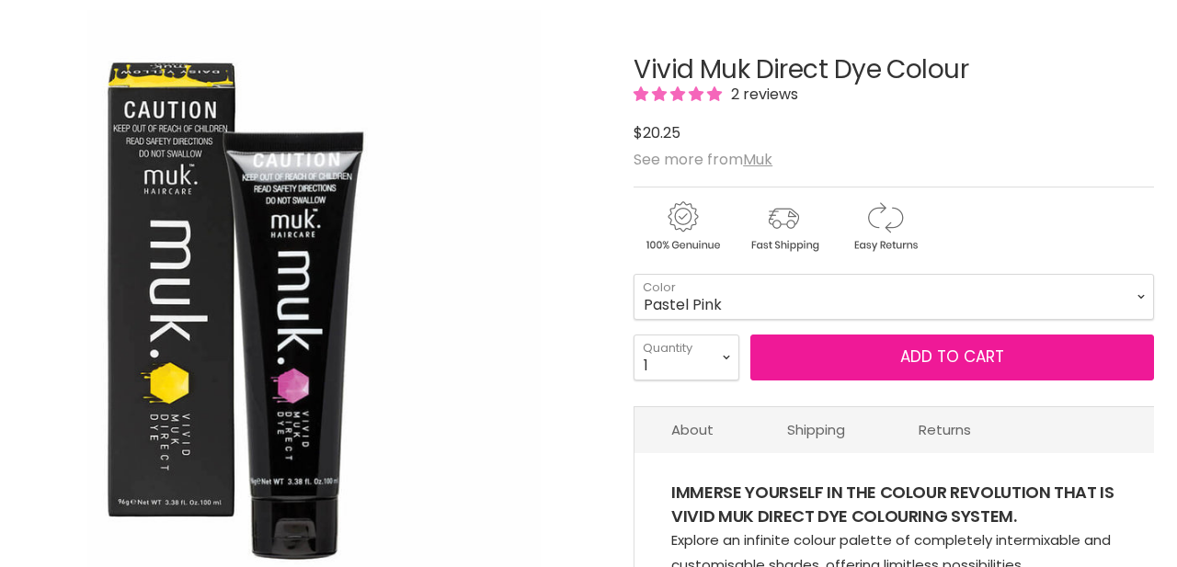
click at [833, 357] on button "Add to cart" at bounding box center [953, 358] width 404 height 46
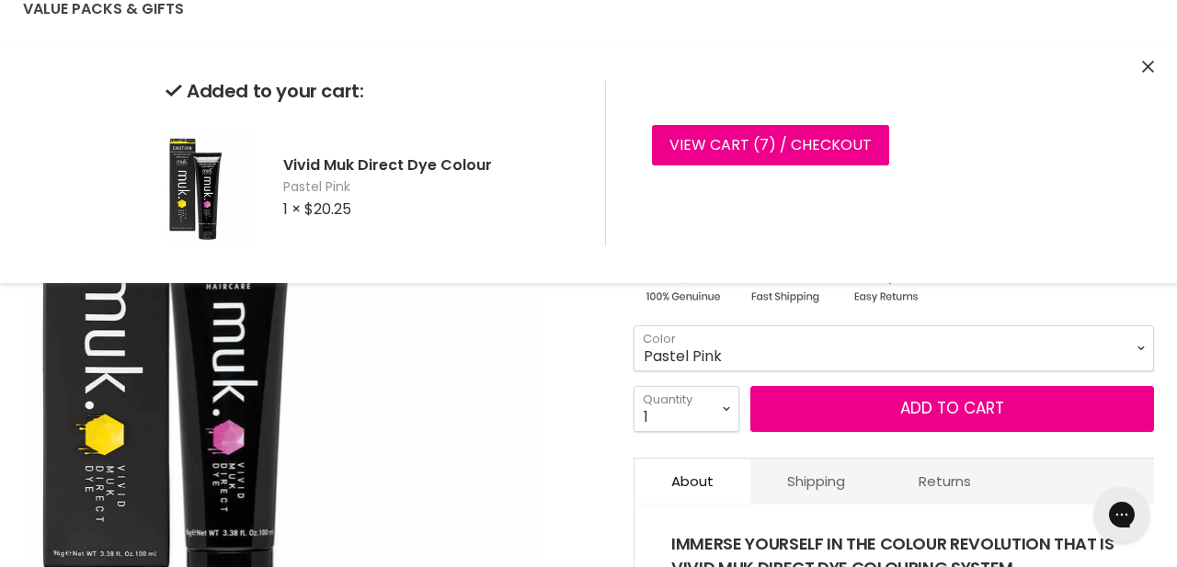
scroll to position [205, 0]
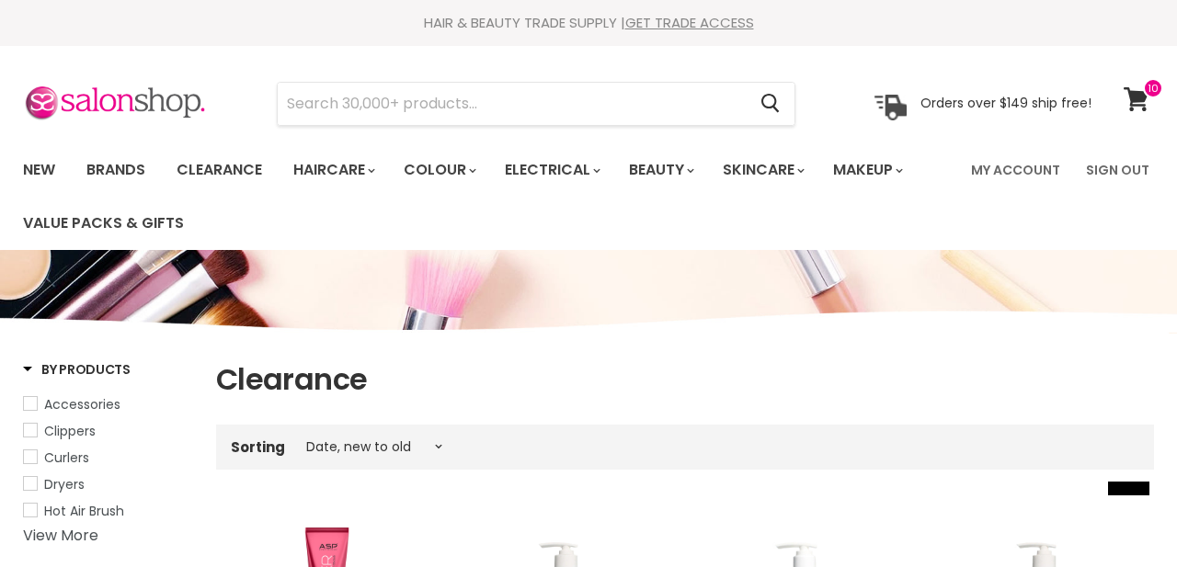
select select "created-descending"
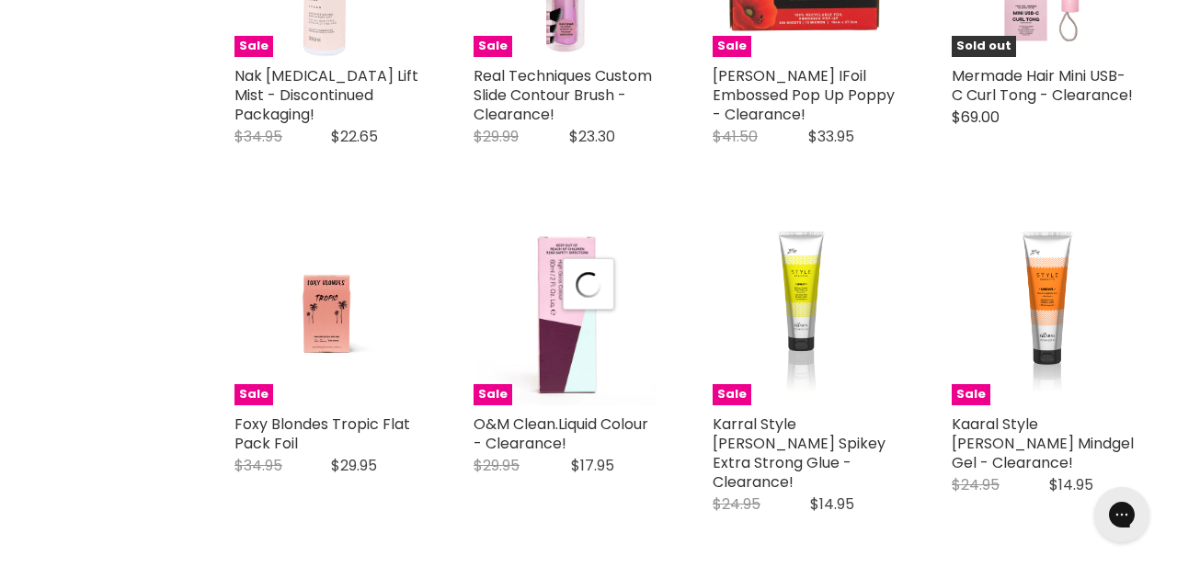
select select "created-descending"
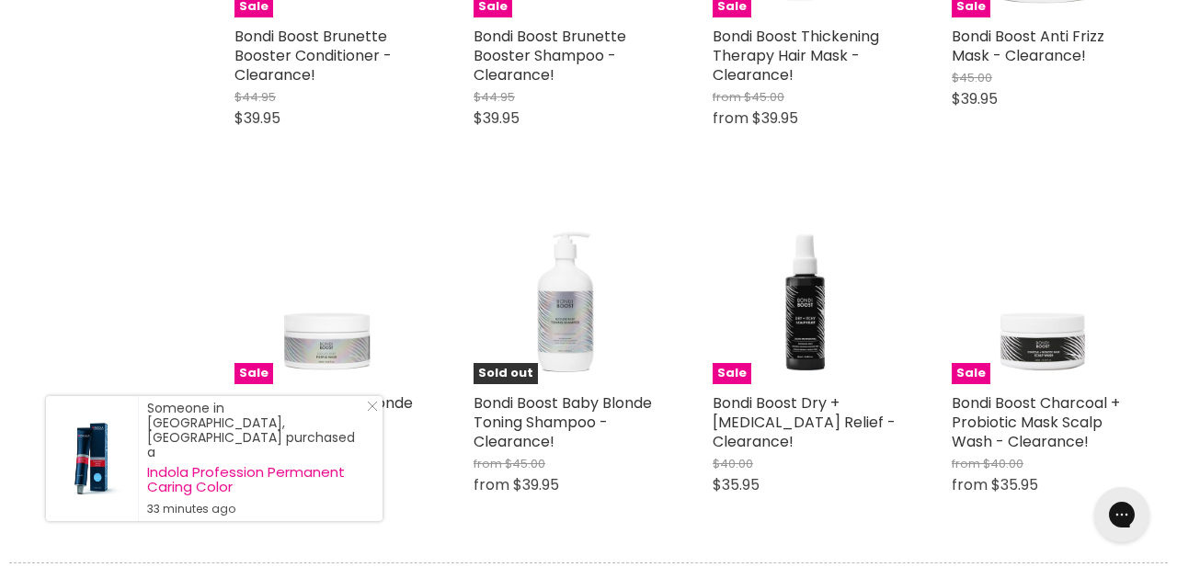
select select "created-descending"
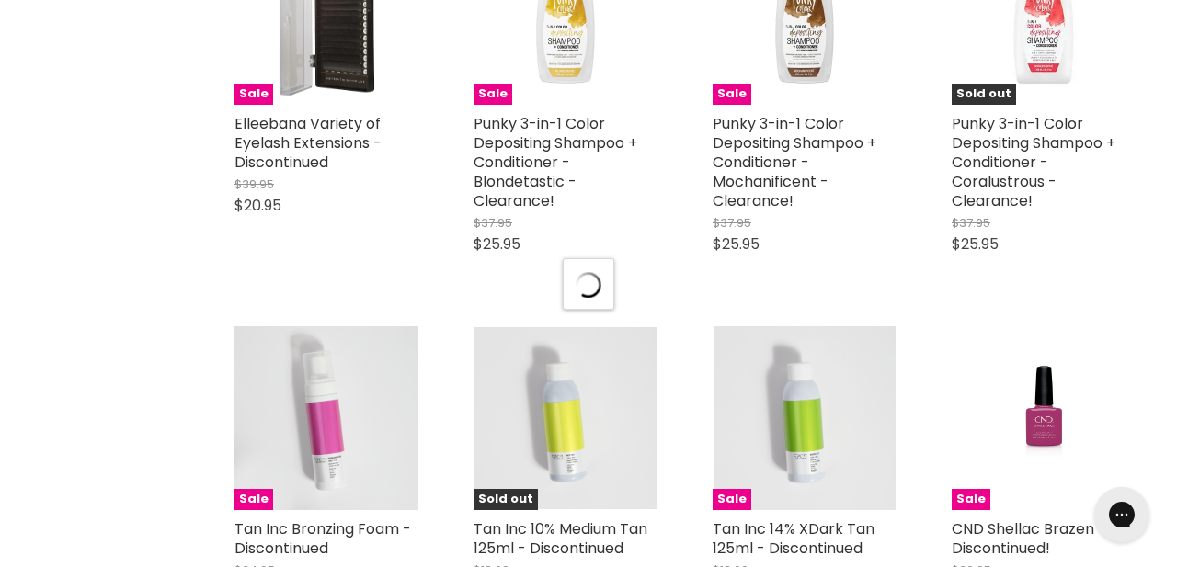
select select "created-descending"
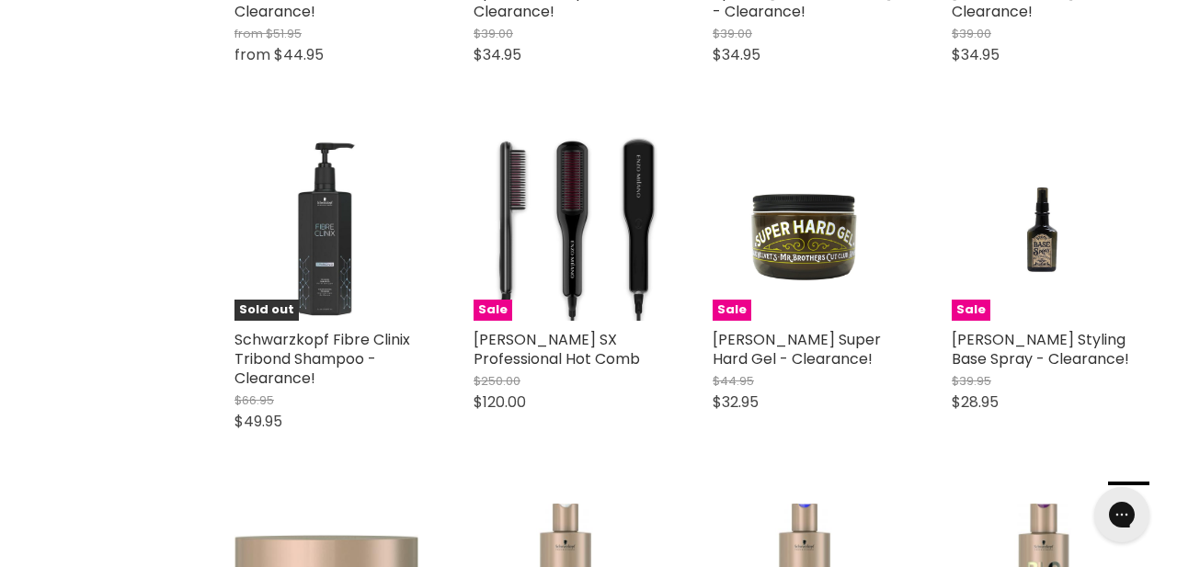
scroll to position [15327, 0]
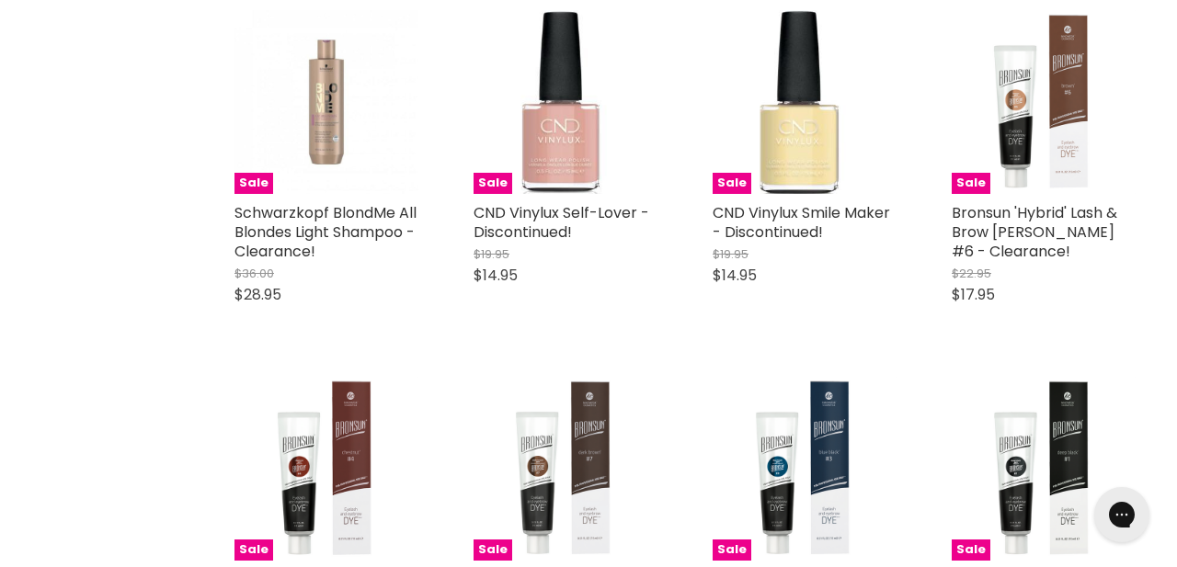
select select "created-descending"
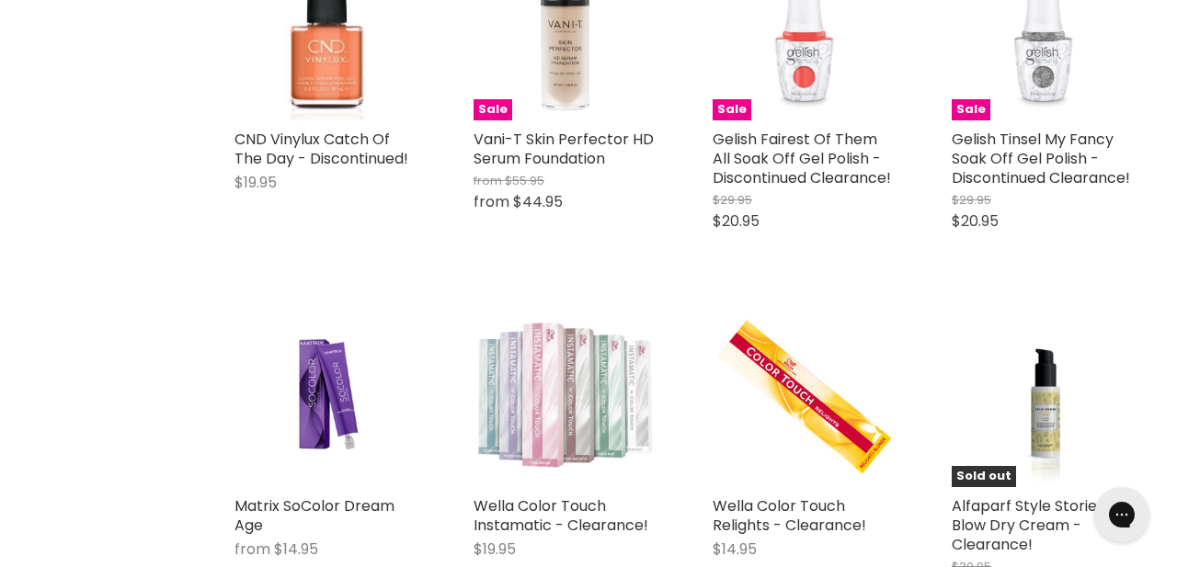
select select "created-descending"
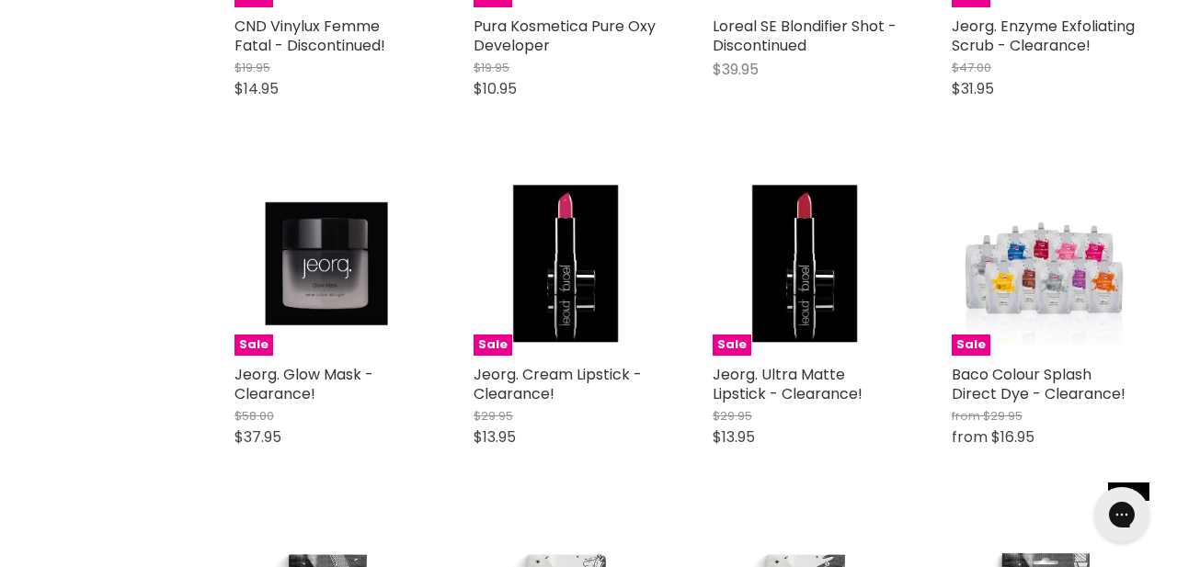
scroll to position [25962, 0]
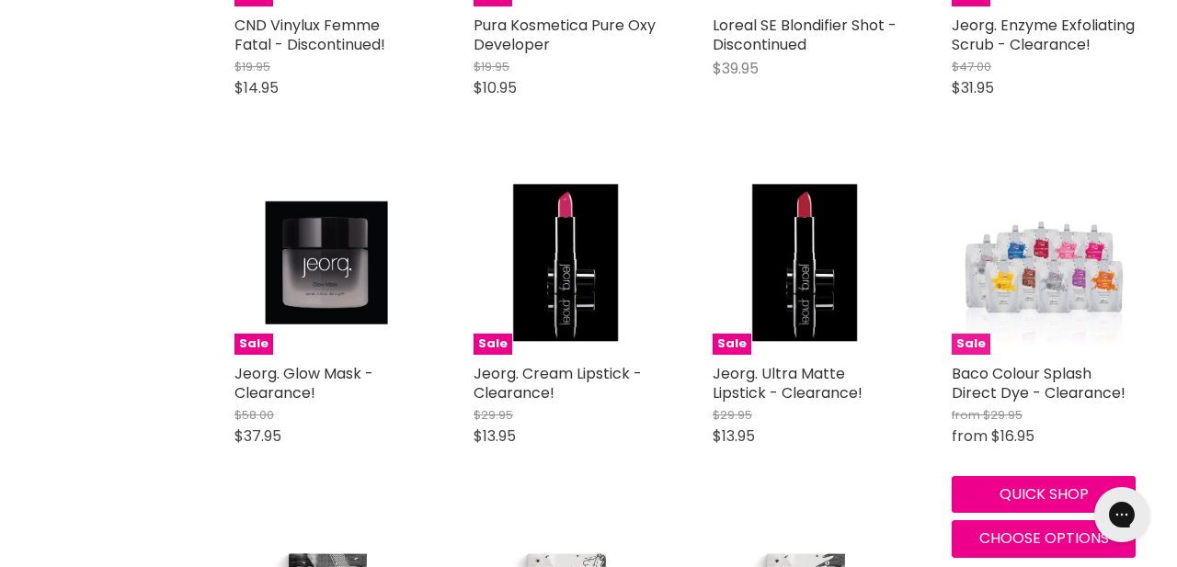
click at [1041, 177] on img "Main content" at bounding box center [1044, 263] width 184 height 173
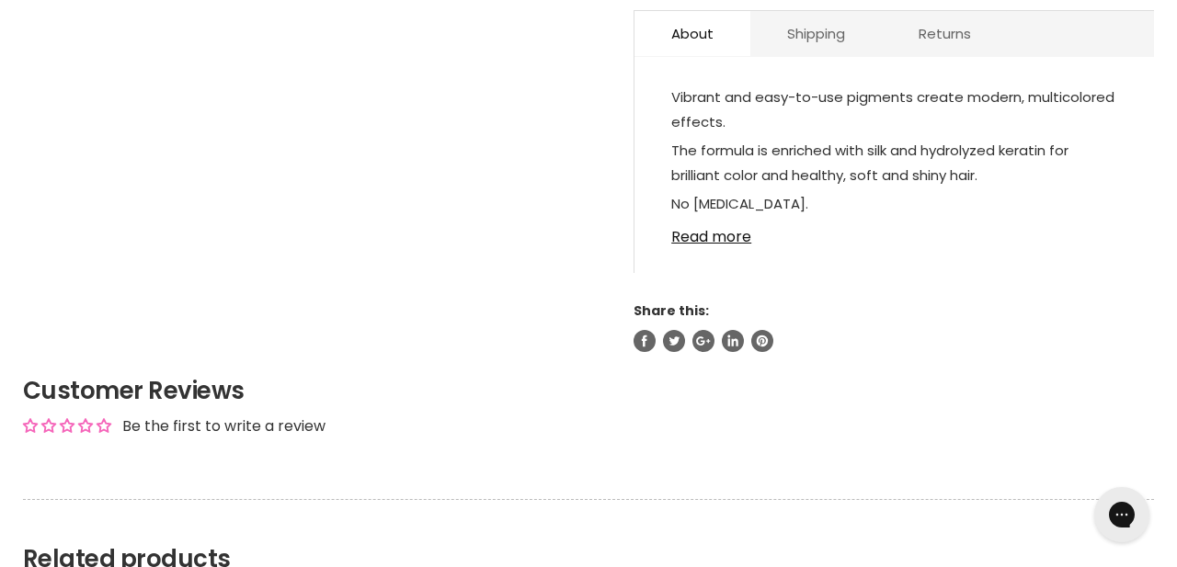
scroll to position [1183, 0]
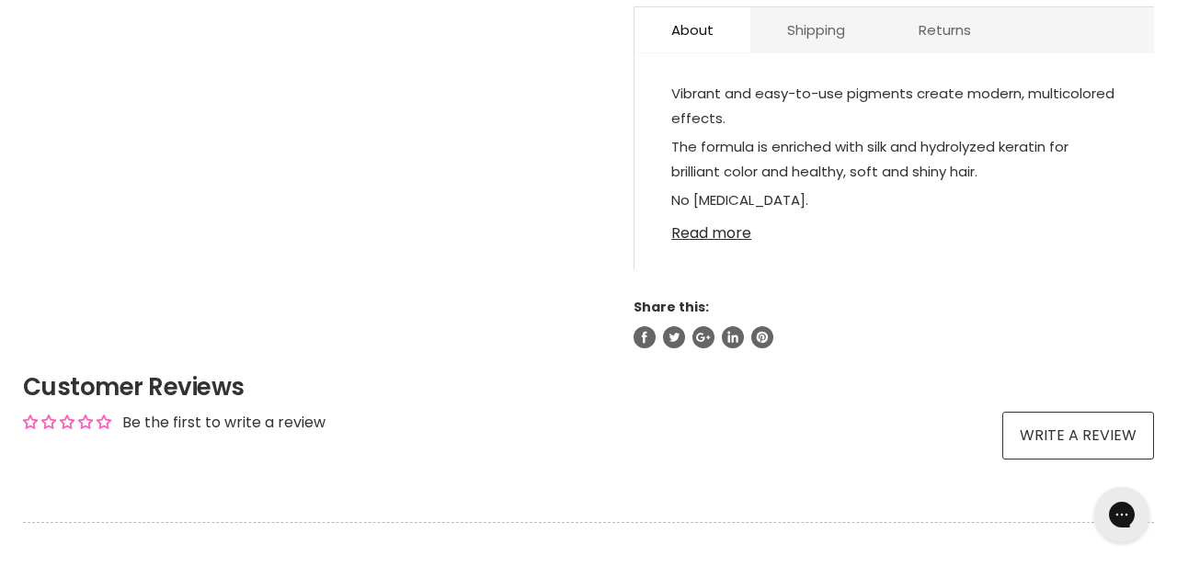
click at [715, 236] on link "Read more" at bounding box center [894, 228] width 446 height 28
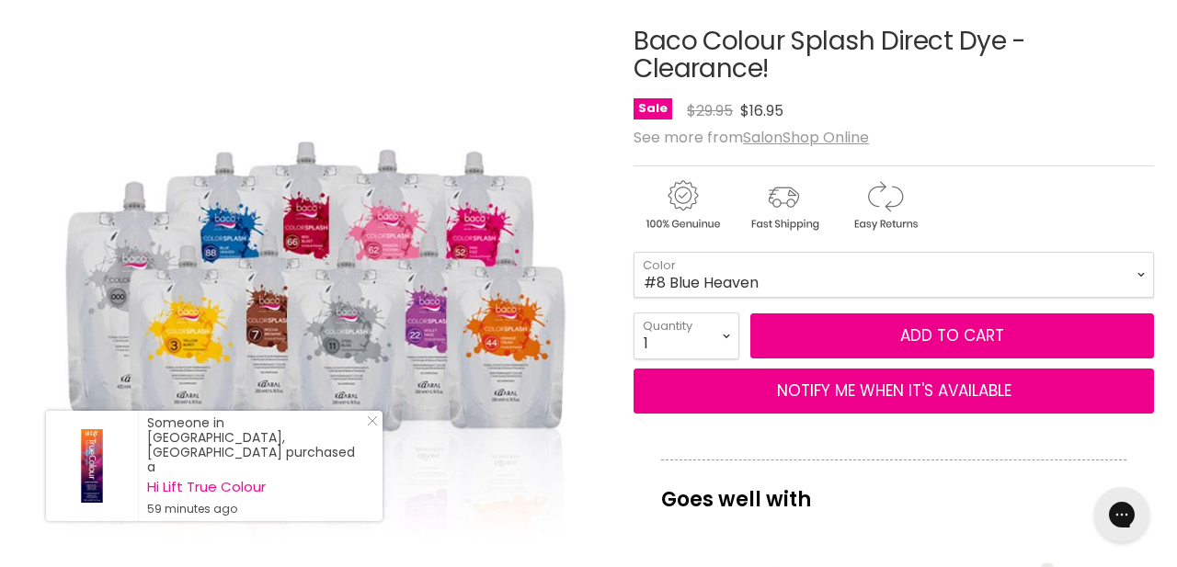
scroll to position [292, 0]
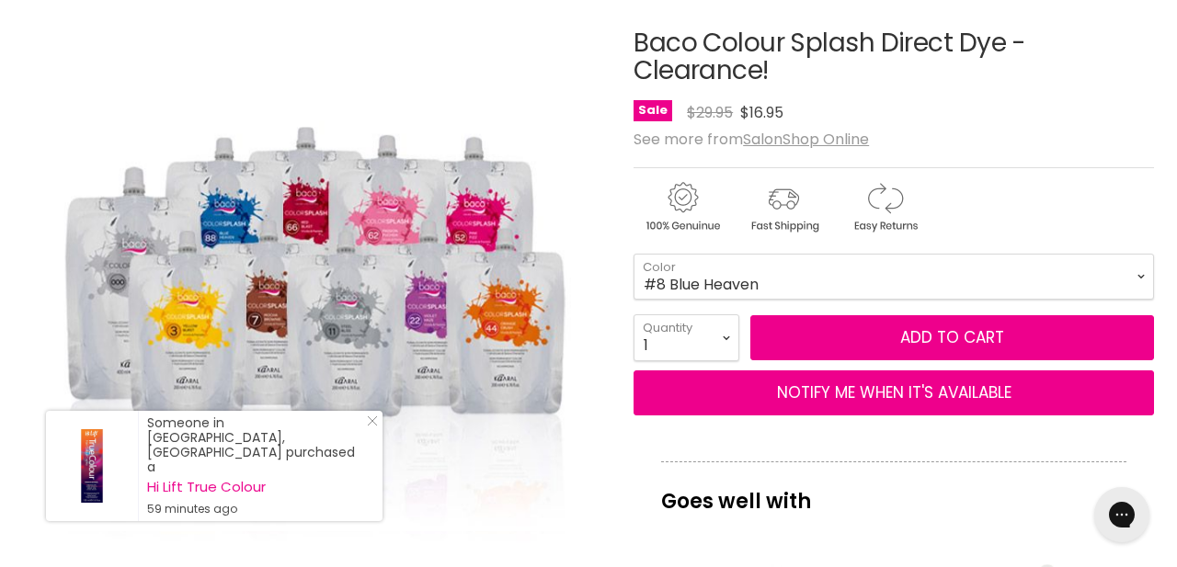
click at [599, 241] on img "Baco Colour Splash Direct Dye - Clearance! image. Click or Scroll to Zoom." at bounding box center [314, 257] width 582 height 548
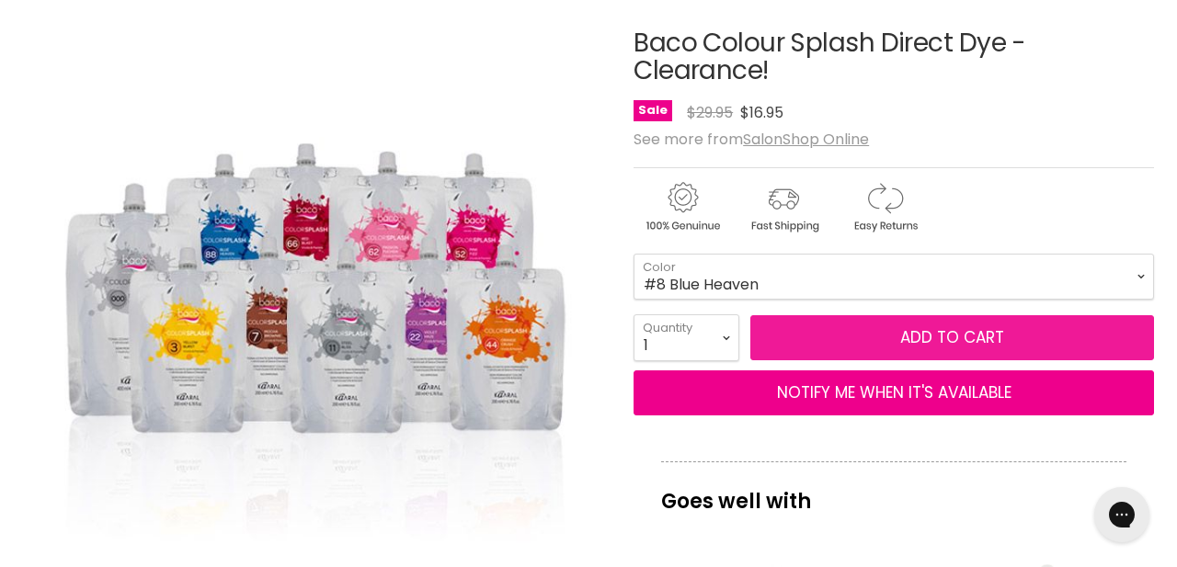
click at [806, 335] on button "Add to cart" at bounding box center [953, 338] width 404 height 46
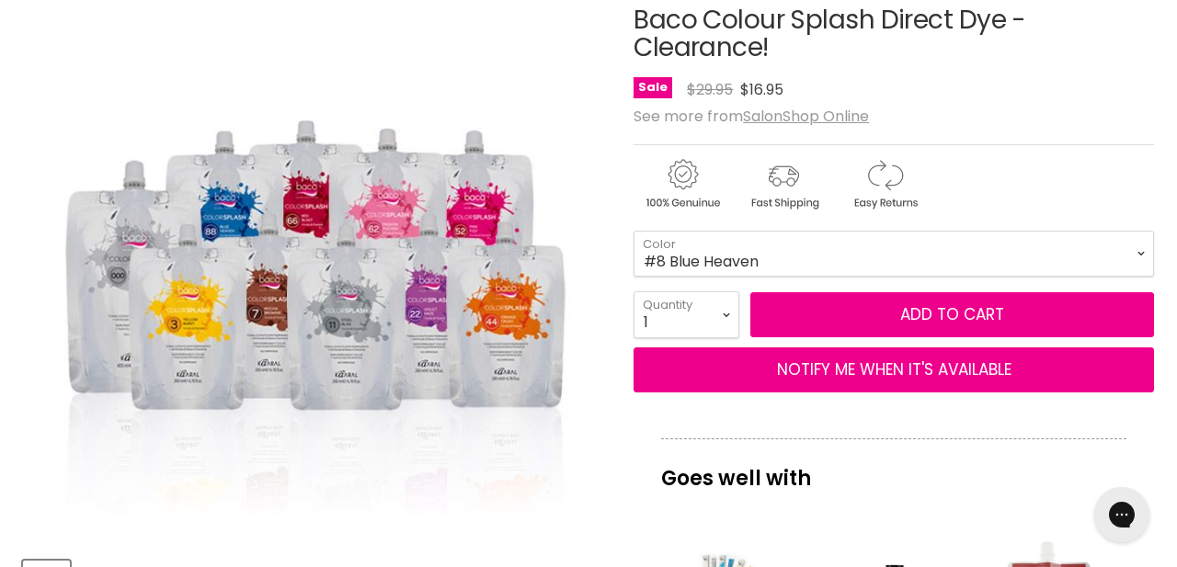
scroll to position [316, 0]
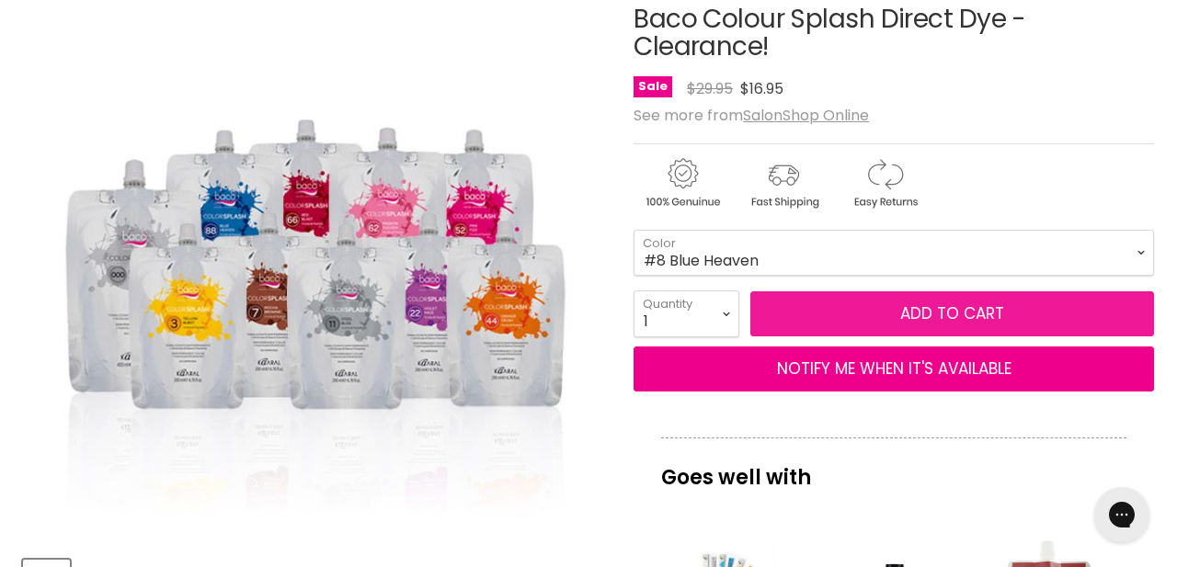
click at [808, 315] on button "Add to cart" at bounding box center [953, 315] width 404 height 46
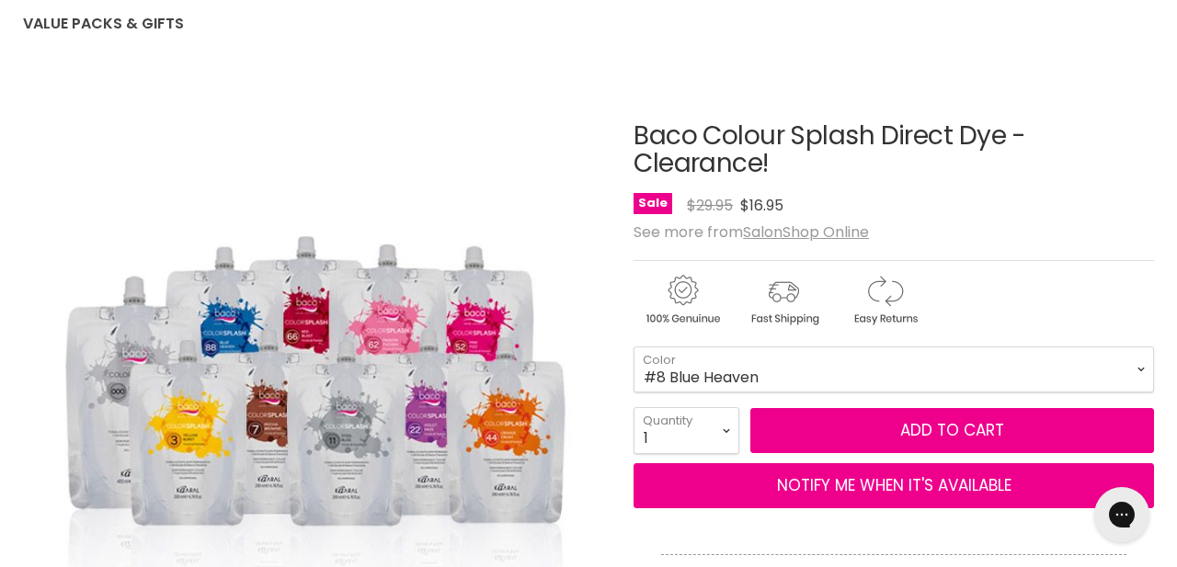
scroll to position [201, 0]
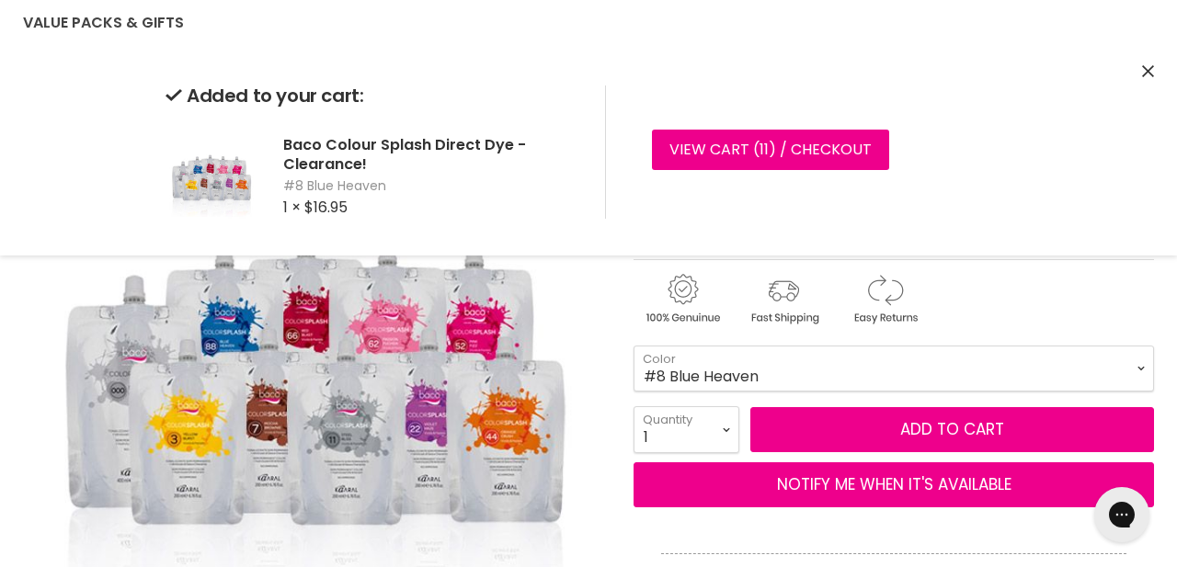
click at [1145, 68] on icon "Close" at bounding box center [1148, 71] width 12 height 12
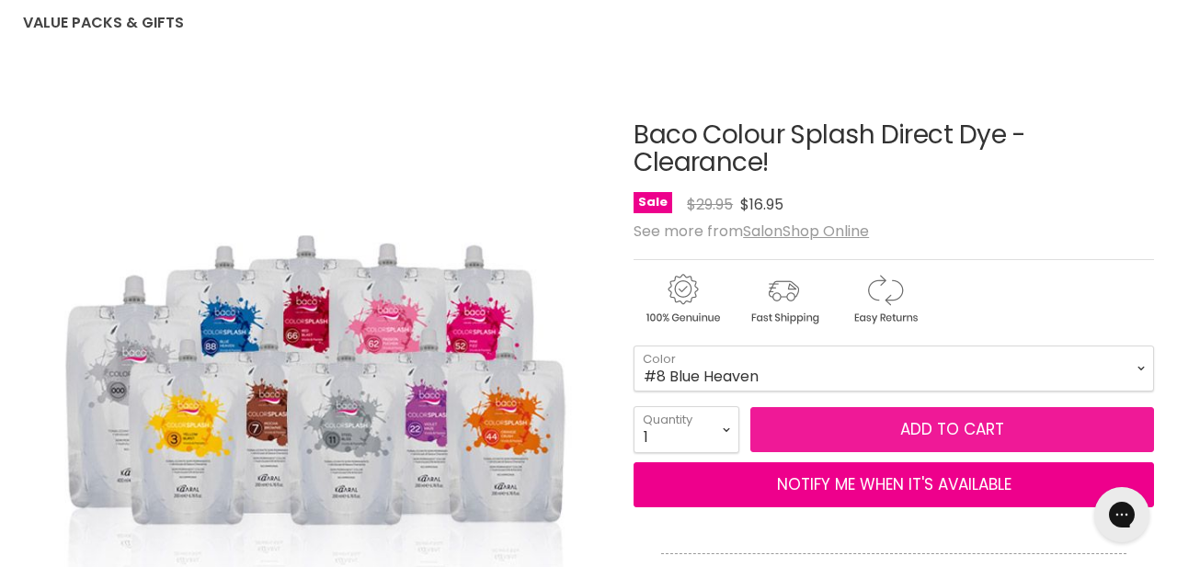
scroll to position [275, 0]
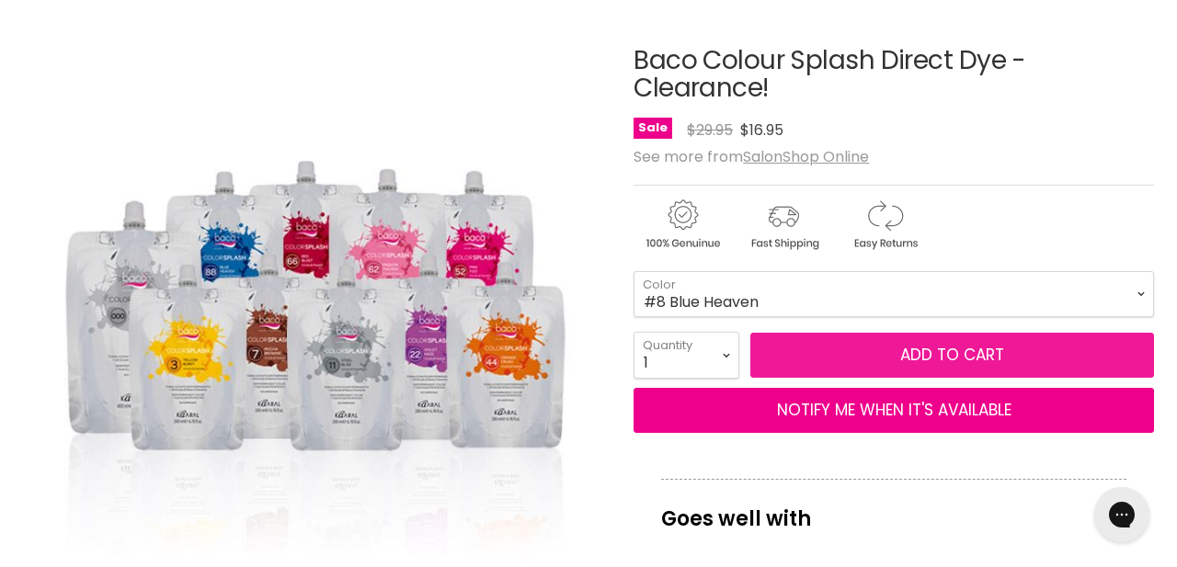
click at [824, 343] on button "Add to cart" at bounding box center [953, 356] width 404 height 46
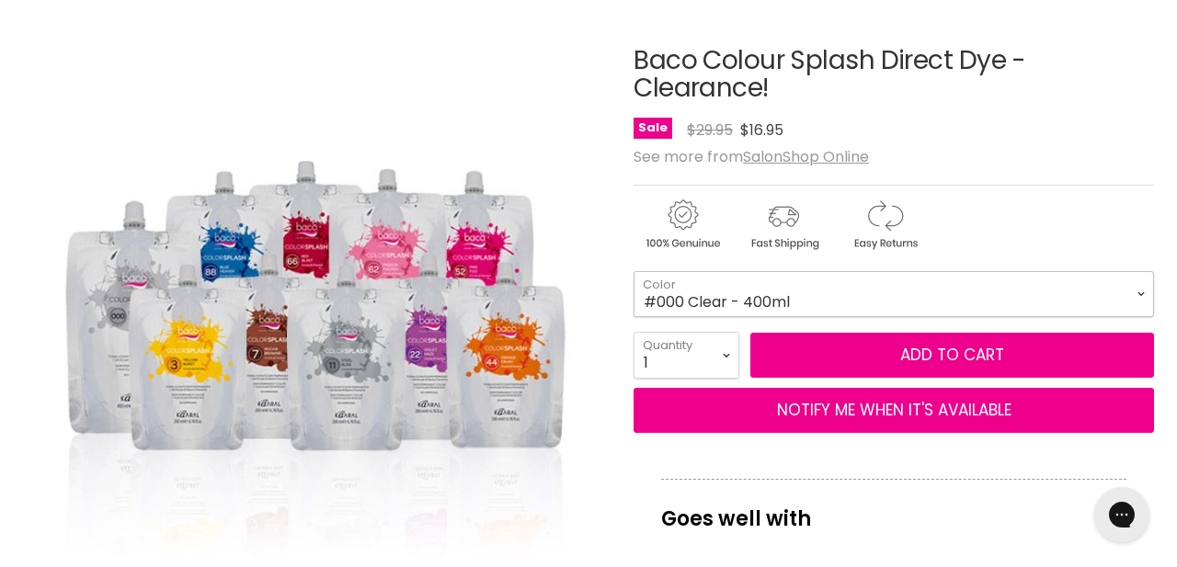
select select "#000 Clear - 400ml"
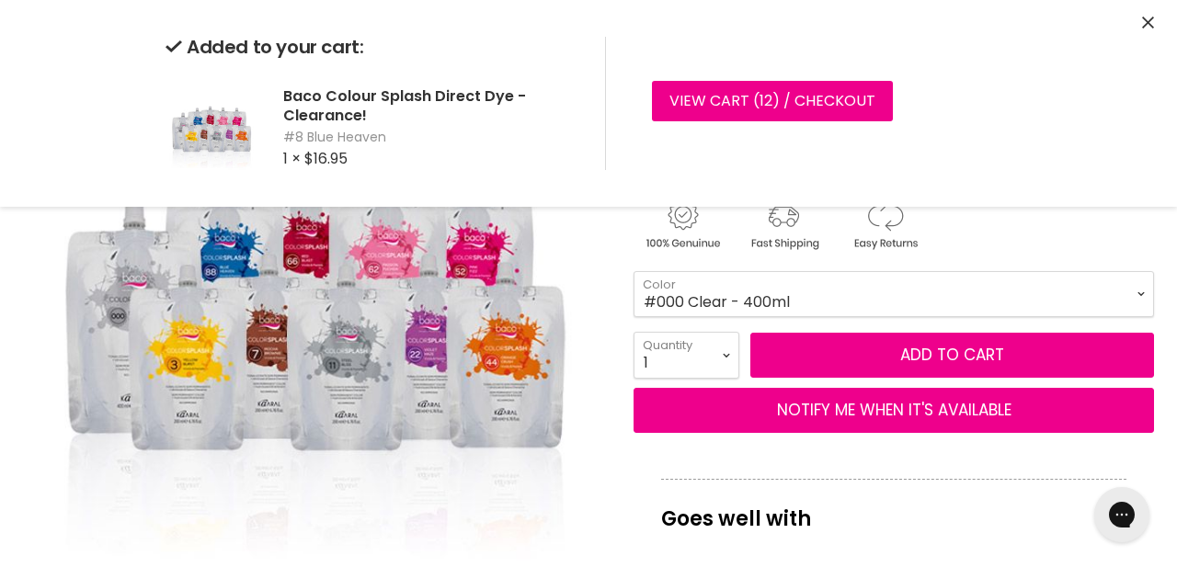
click at [1152, 22] on icon "Close" at bounding box center [1148, 23] width 12 height 12
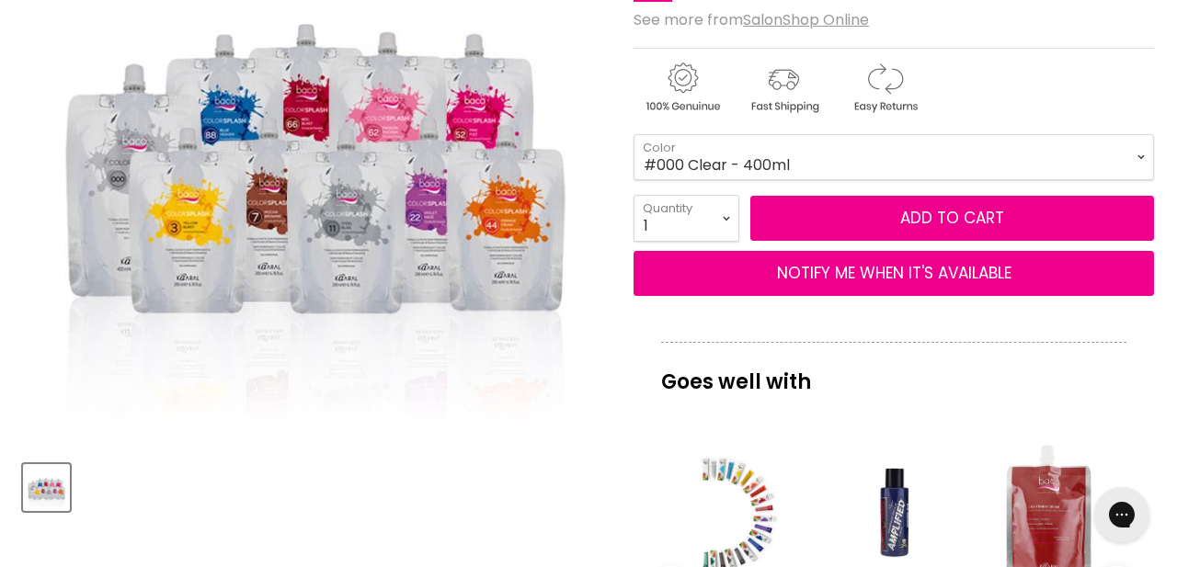
scroll to position [331, 0]
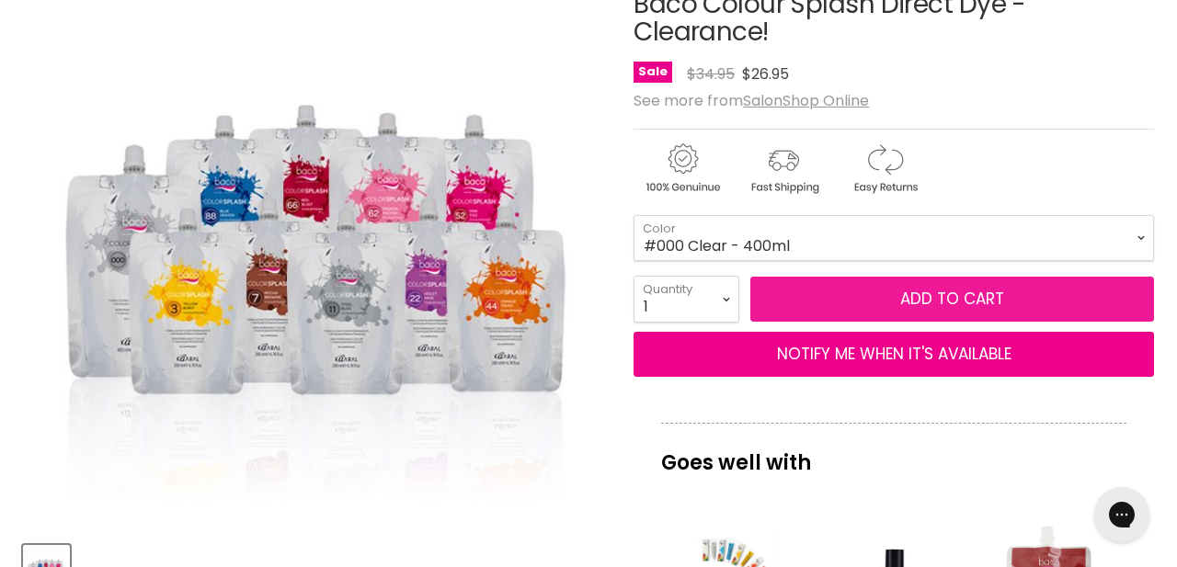
click at [808, 299] on button "Add to cart" at bounding box center [953, 300] width 404 height 46
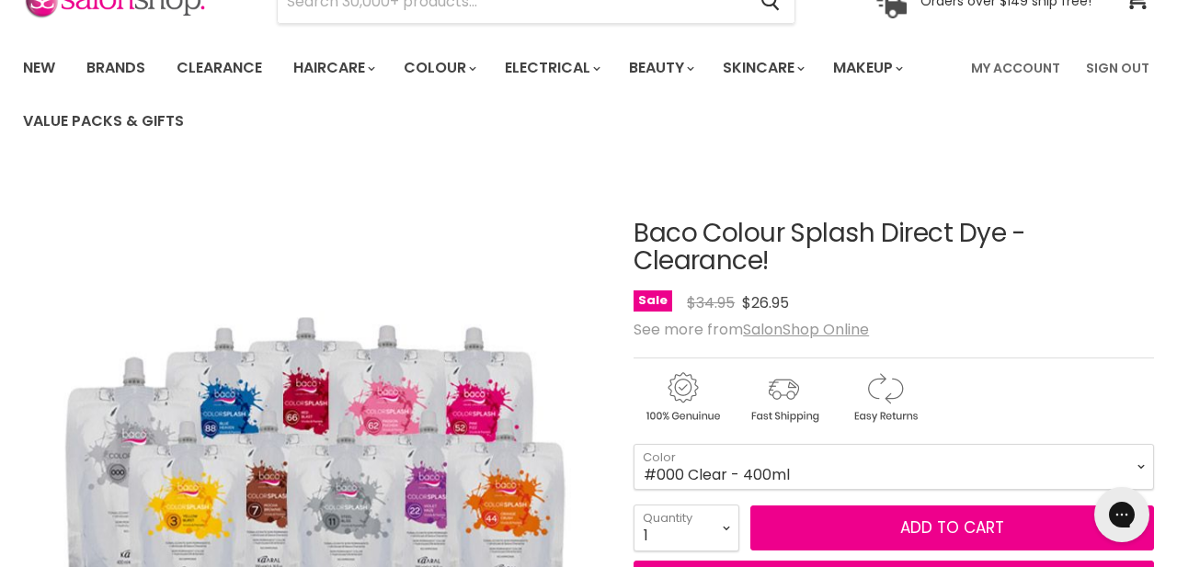
scroll to position [101, 0]
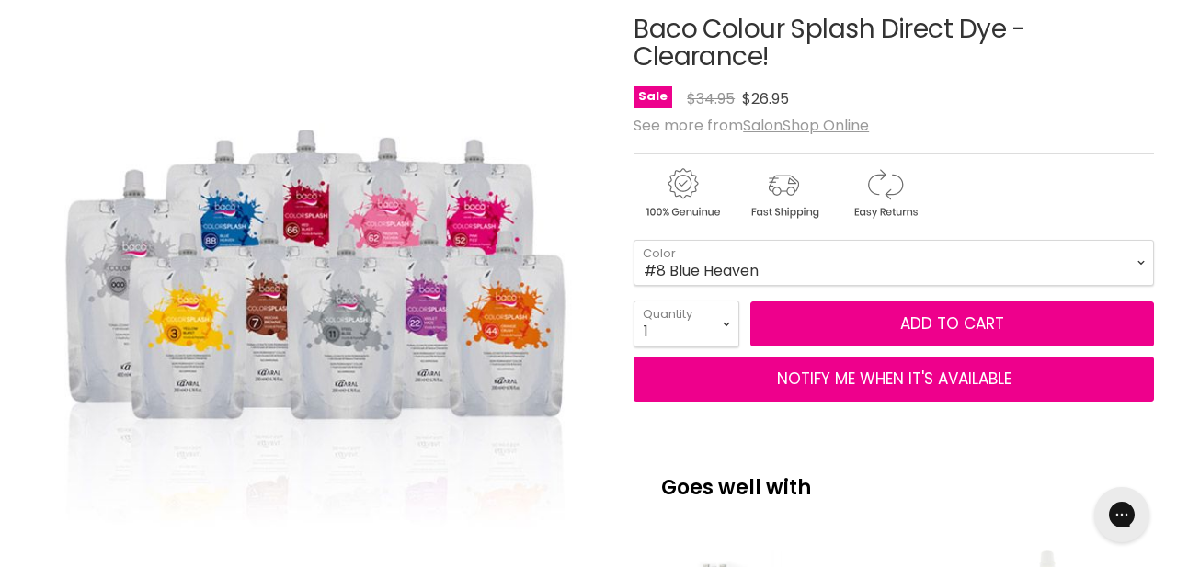
select select "#8 Blue Heaven"
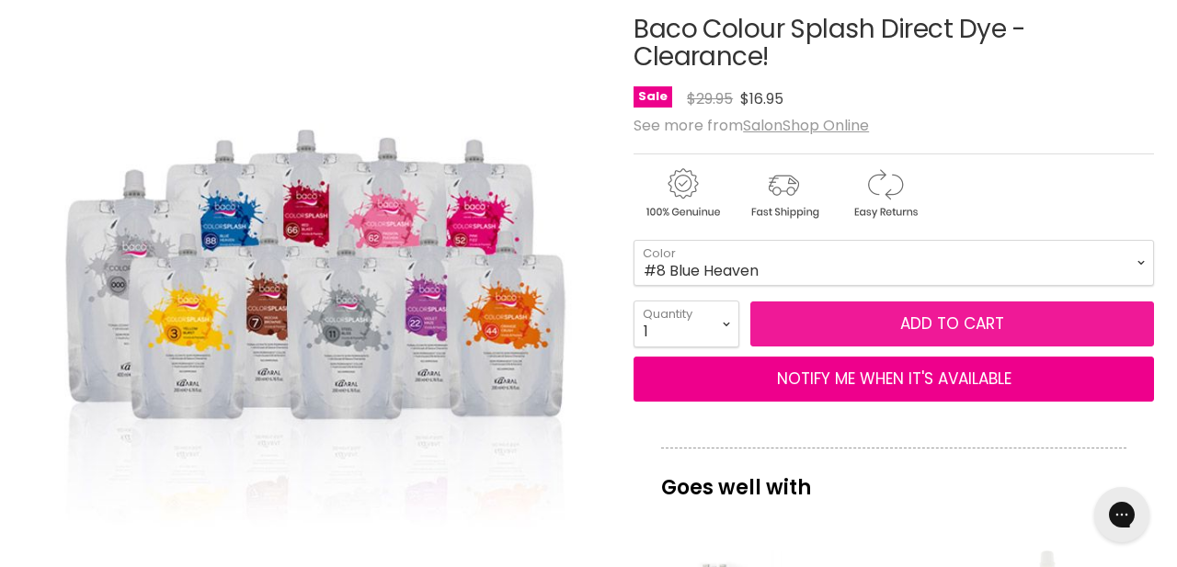
click at [861, 318] on button "Add to cart" at bounding box center [953, 325] width 404 height 46
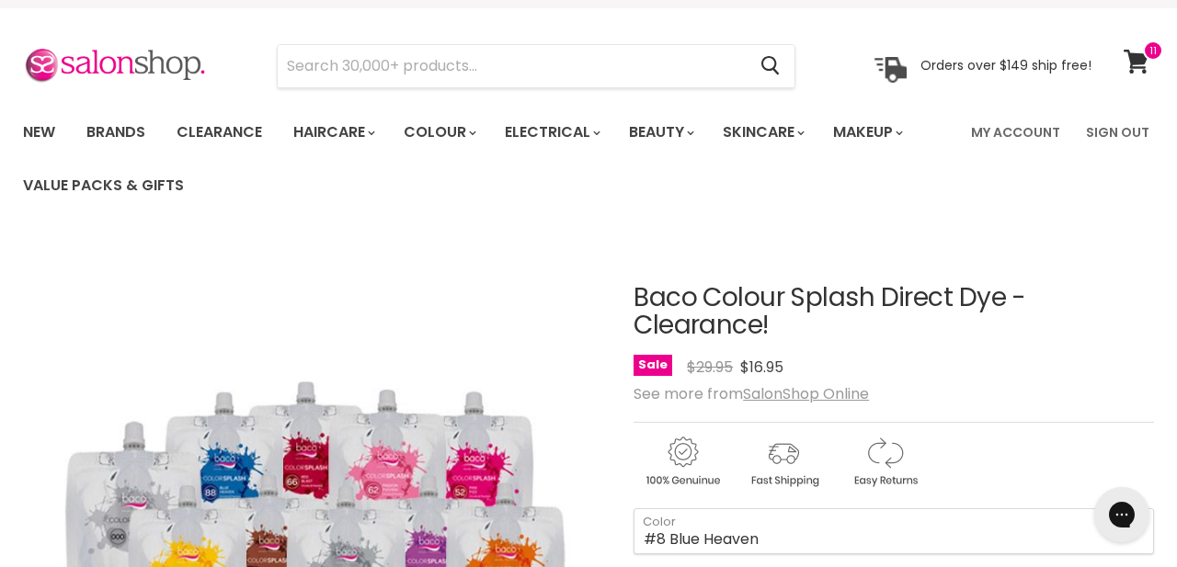
click at [605, 262] on img "Baco Colour Splash Direct Dye - Clearance! image. Click or Scroll to Zoom." at bounding box center [314, 512] width 582 height 548
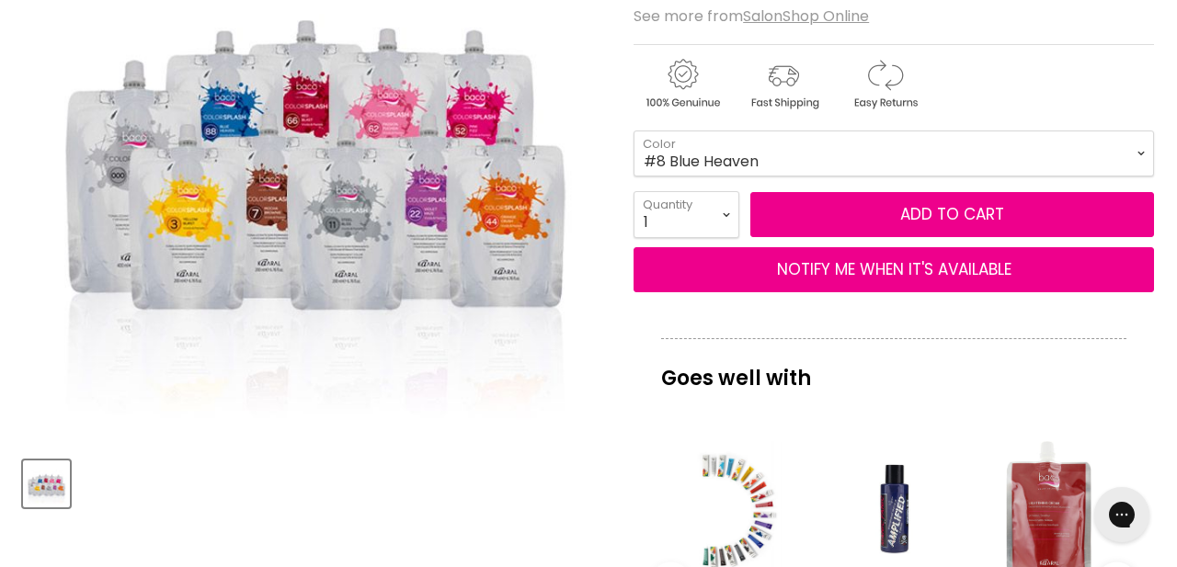
scroll to position [435, 0]
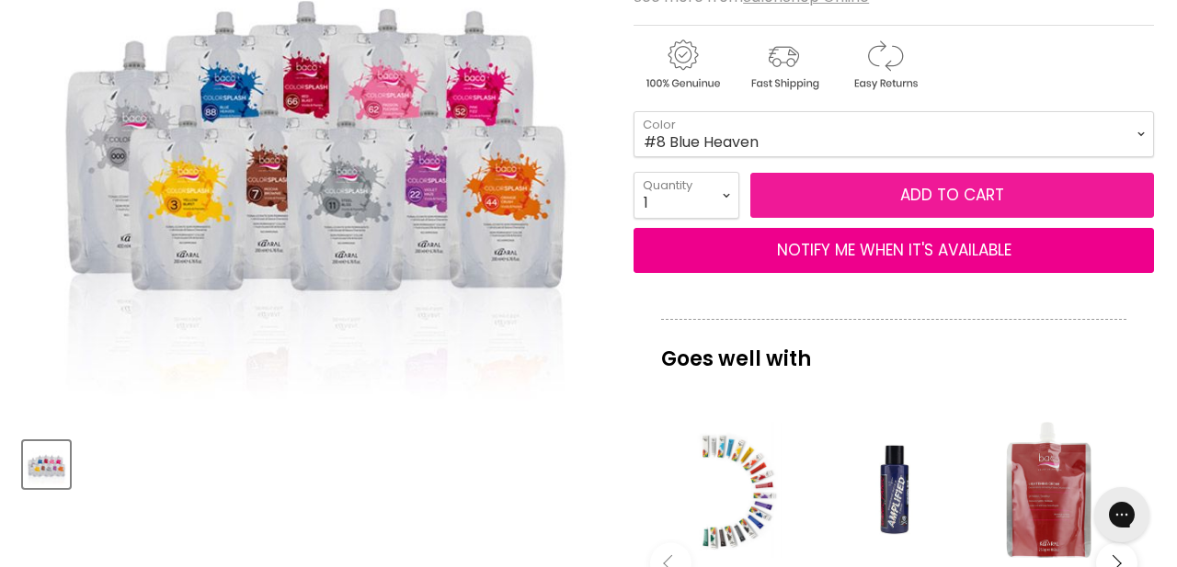
click at [803, 189] on button "Add to cart" at bounding box center [953, 196] width 404 height 46
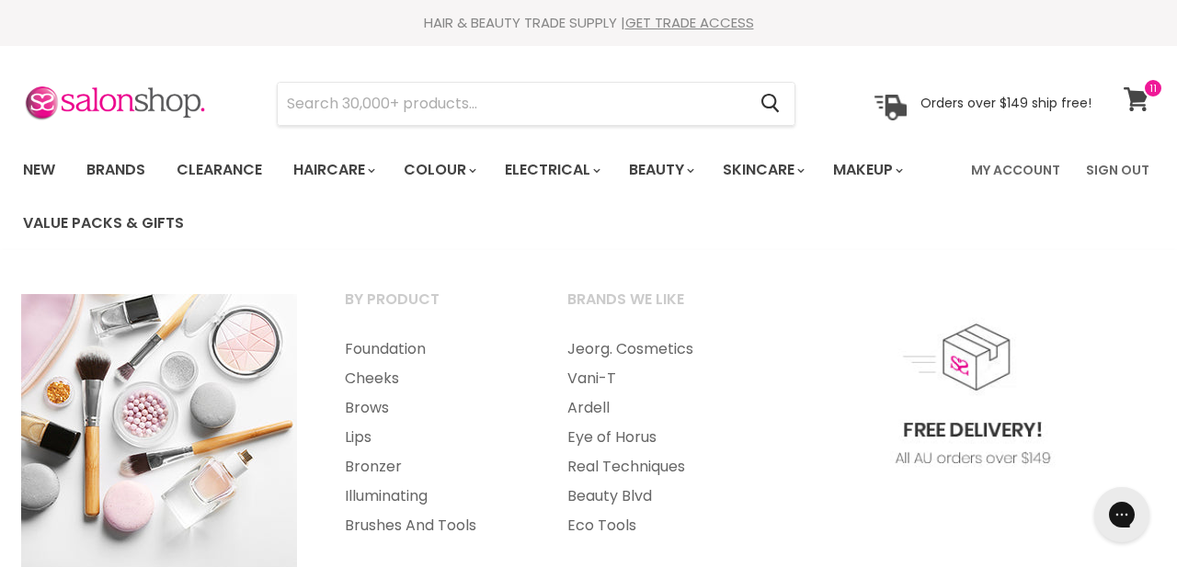
scroll to position [0, 0]
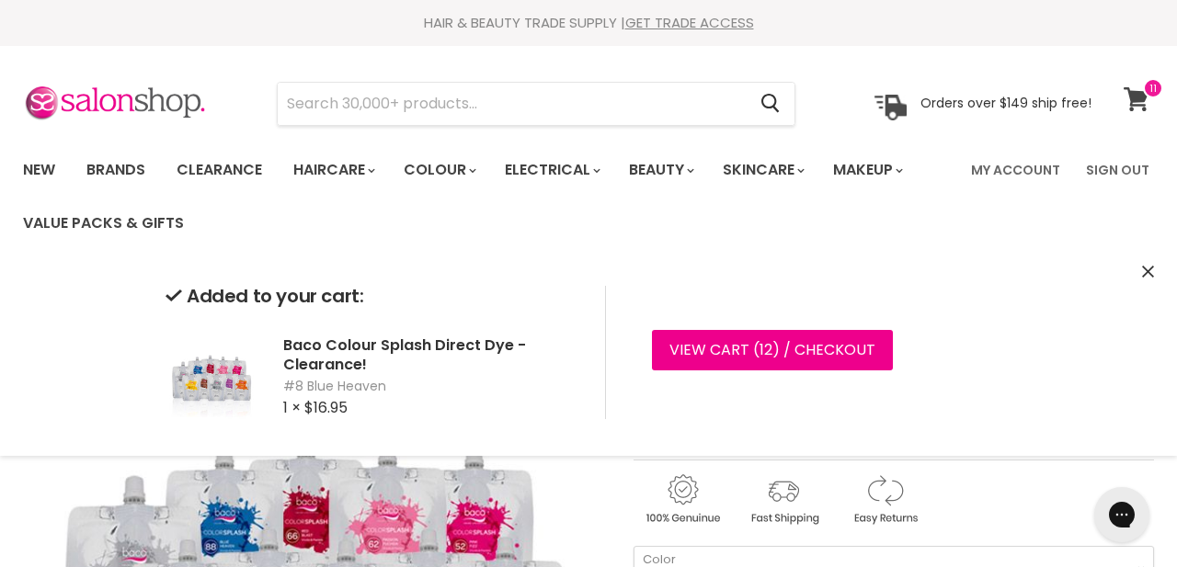
click at [1143, 97] on span at bounding box center [1153, 88] width 20 height 20
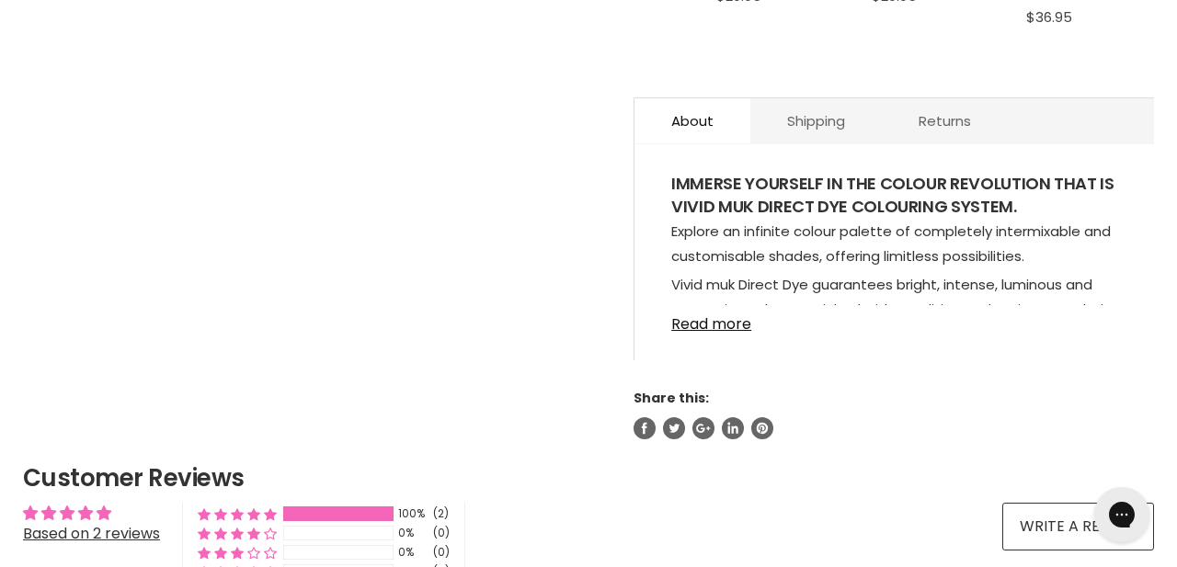
scroll to position [1040, 0]
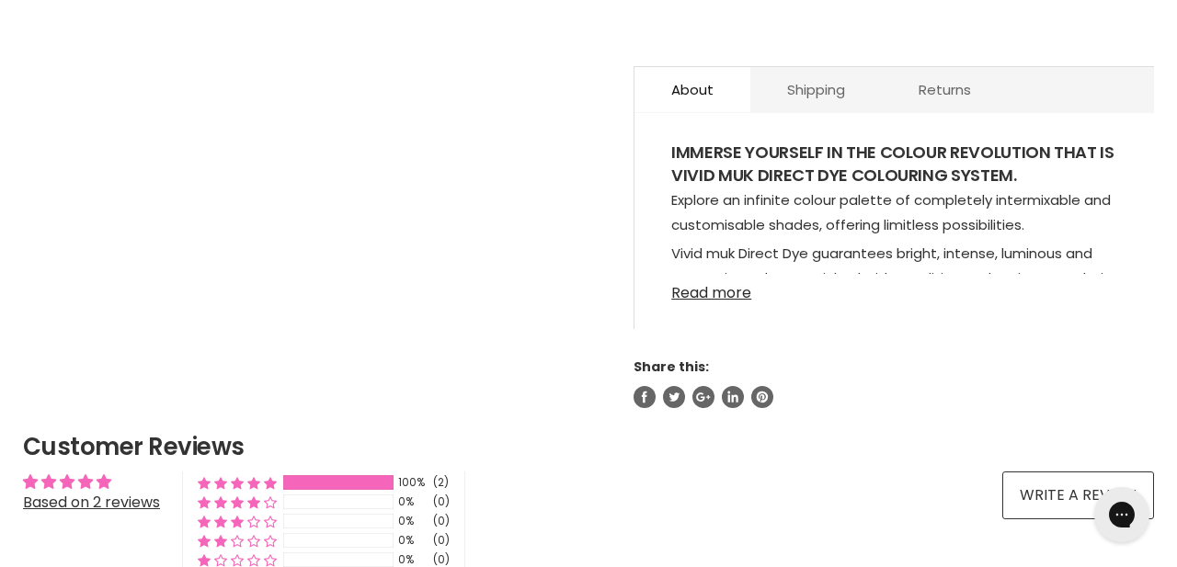
click at [706, 299] on link "Read more" at bounding box center [894, 288] width 446 height 28
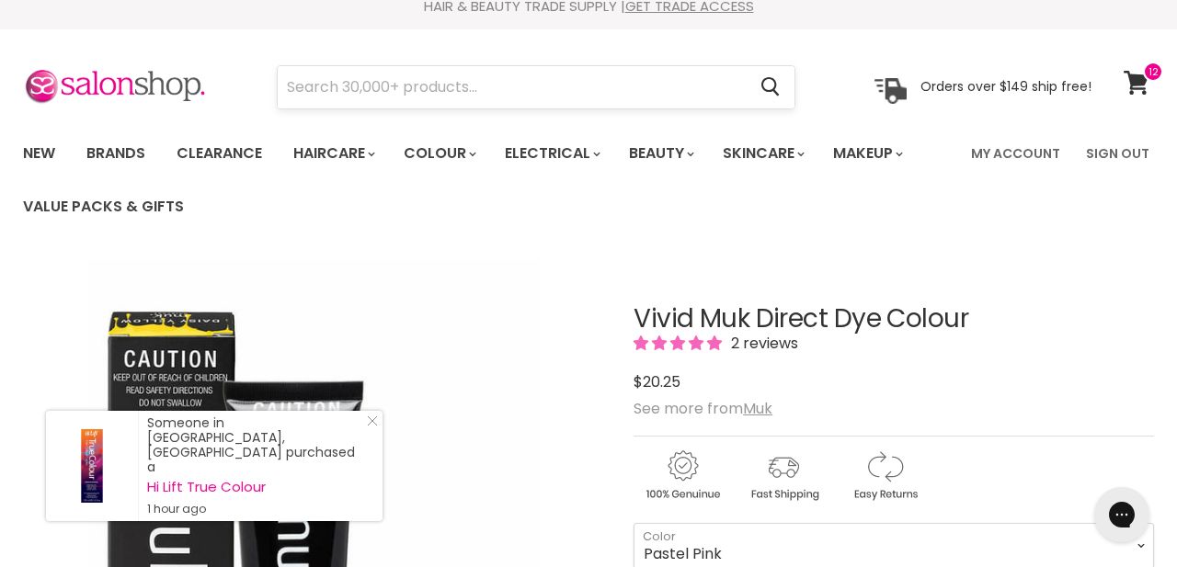
scroll to position [13, 0]
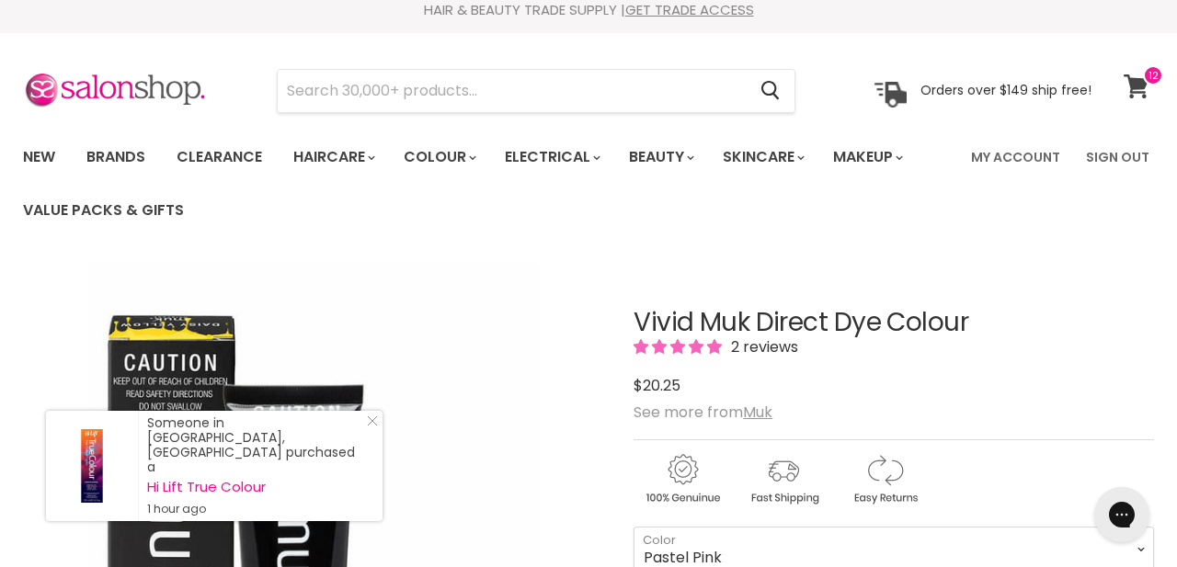
click at [1131, 92] on icon at bounding box center [1136, 87] width 25 height 24
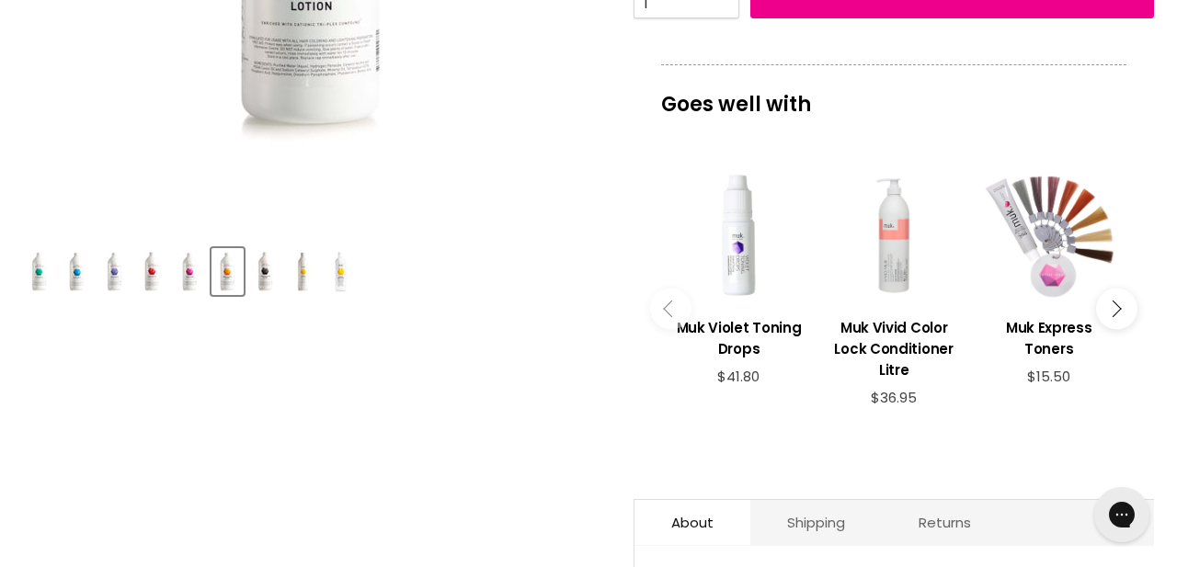
scroll to position [626, 0]
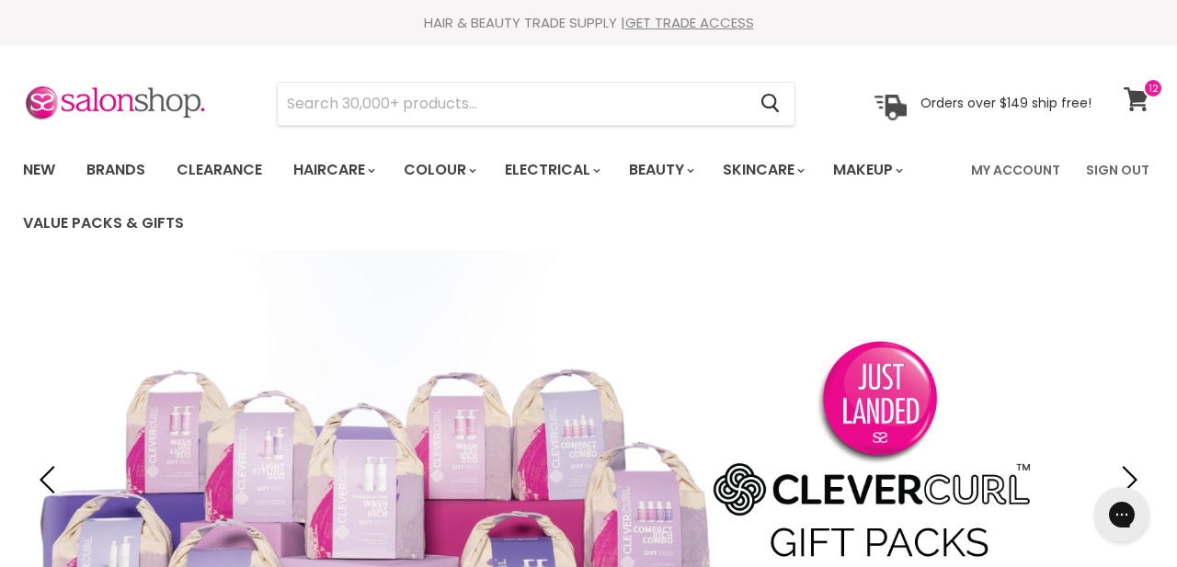
click at [1142, 87] on icon at bounding box center [1137, 99] width 26 height 24
